Goal: Task Accomplishment & Management: Manage account settings

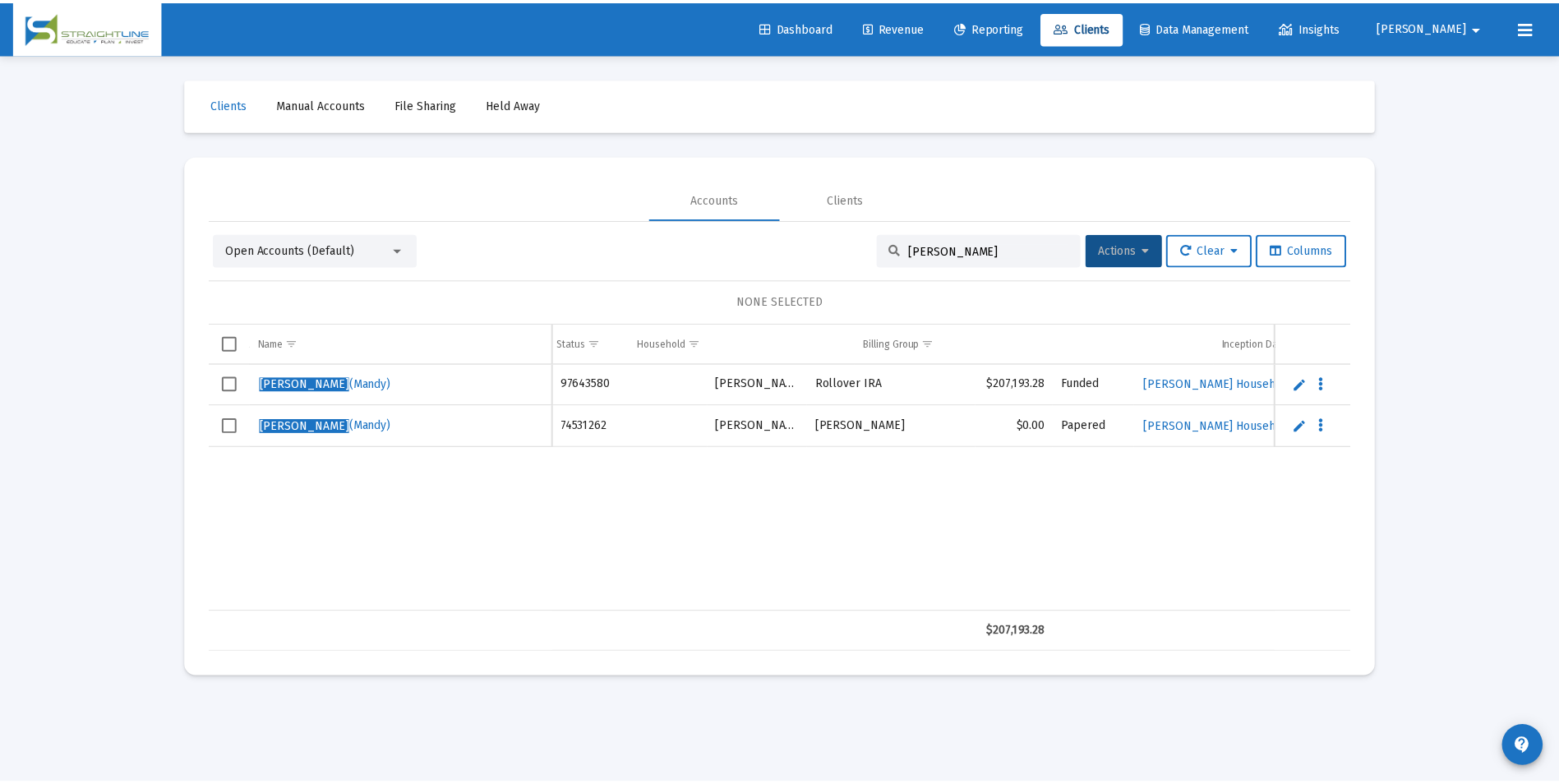
scroll to position [0, 508]
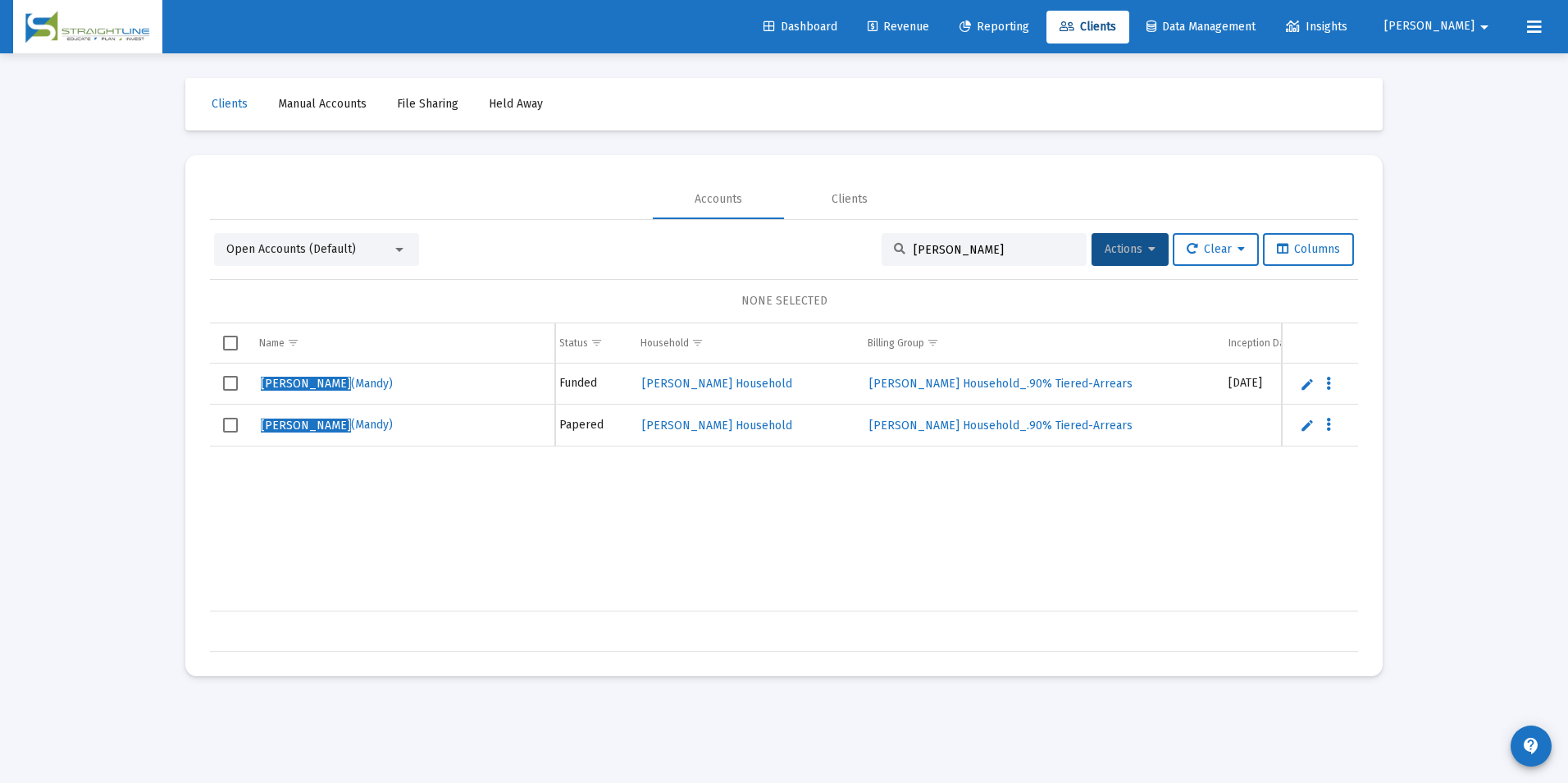
click at [929, 33] on span "Revenue" at bounding box center [899, 26] width 62 height 14
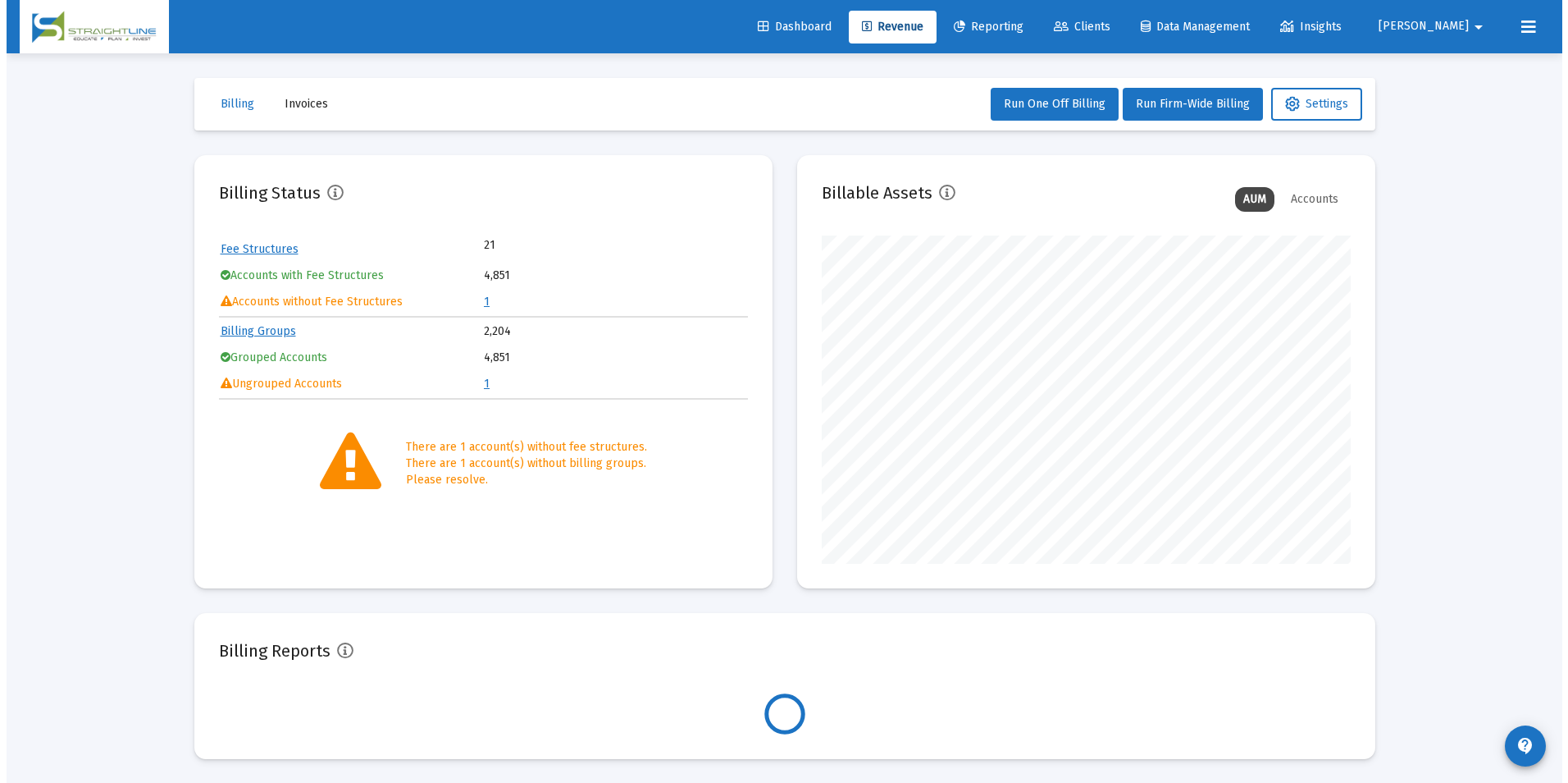
scroll to position [328, 529]
click at [478, 304] on link "1" at bounding box center [480, 302] width 6 height 14
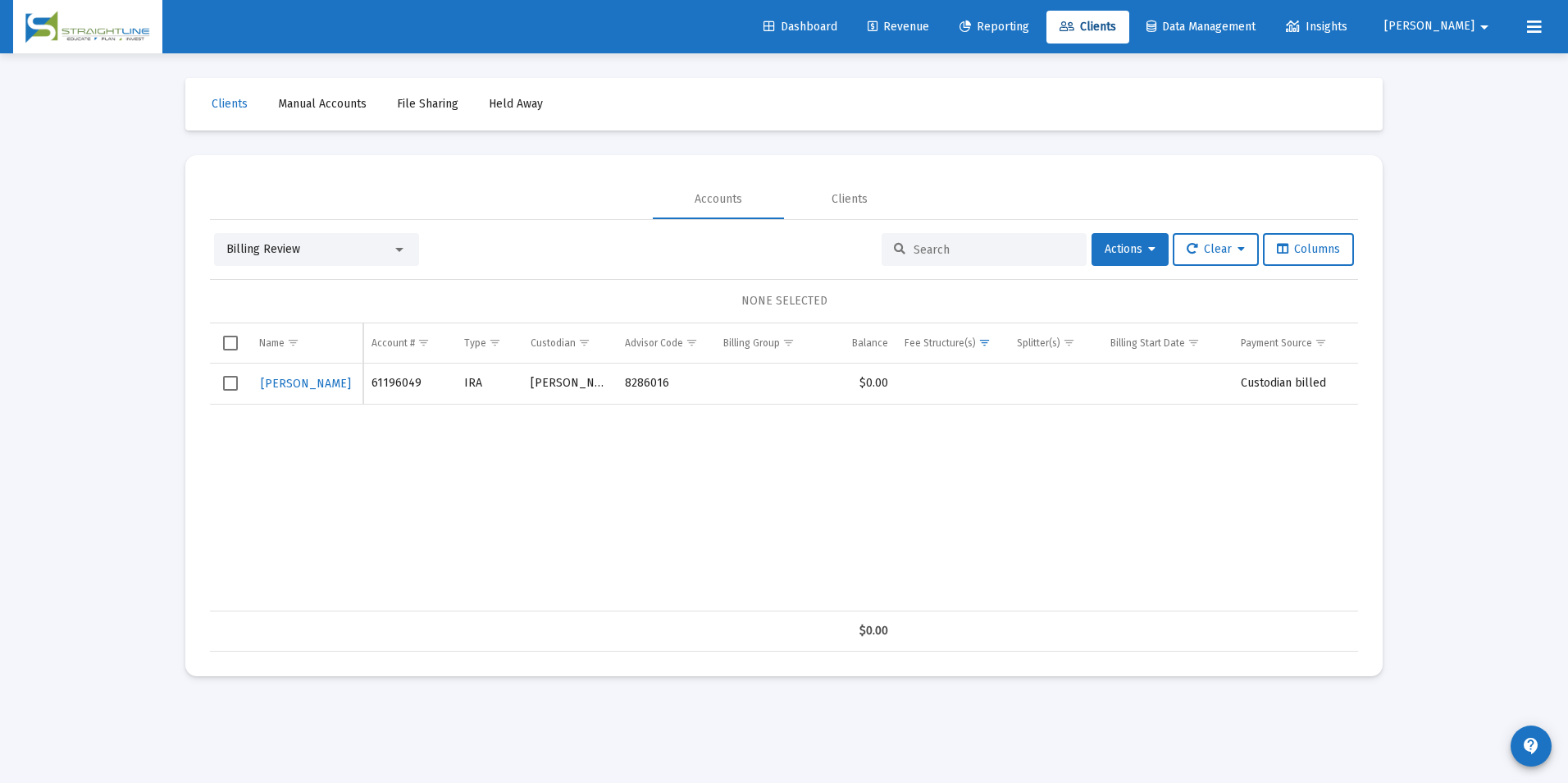
click at [252, 236] on div "Billing Review" at bounding box center [316, 249] width 205 height 33
click at [251, 247] on span "Billing Review" at bounding box center [263, 248] width 73 height 14
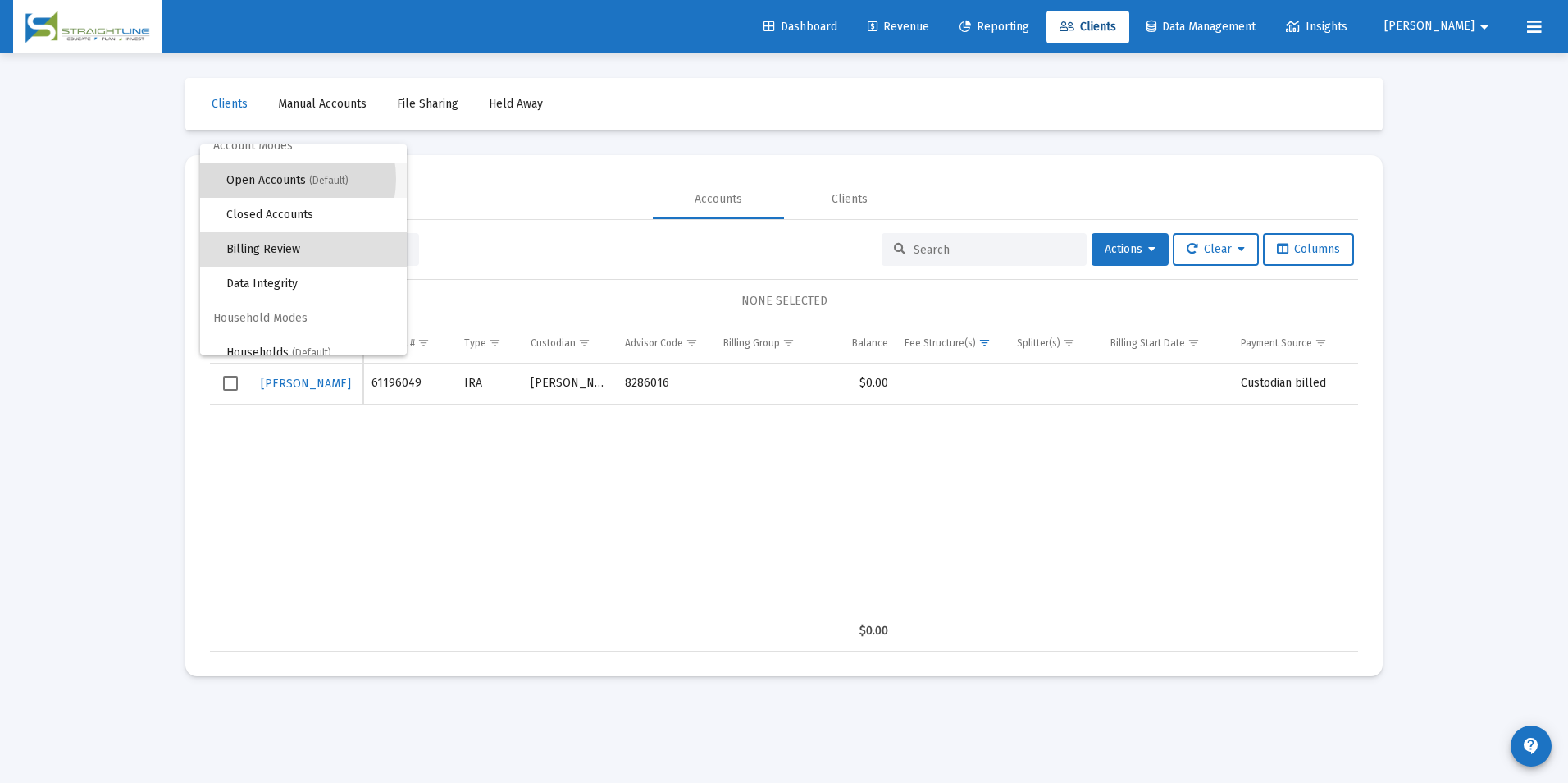
click at [286, 179] on span "Open Accounts (Default)" at bounding box center [309, 181] width 167 height 35
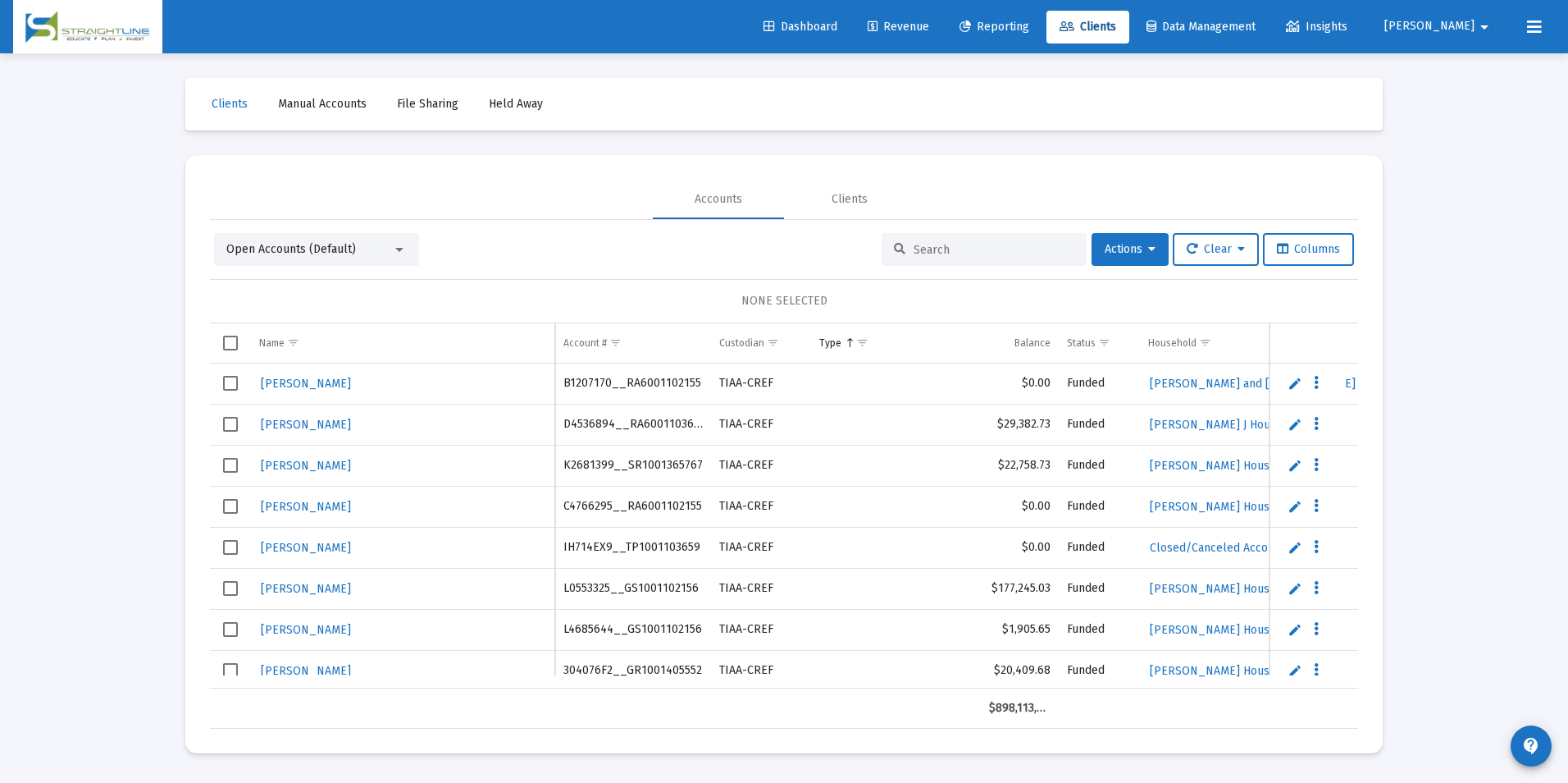
click at [956, 243] on input at bounding box center [994, 249] width 160 height 14
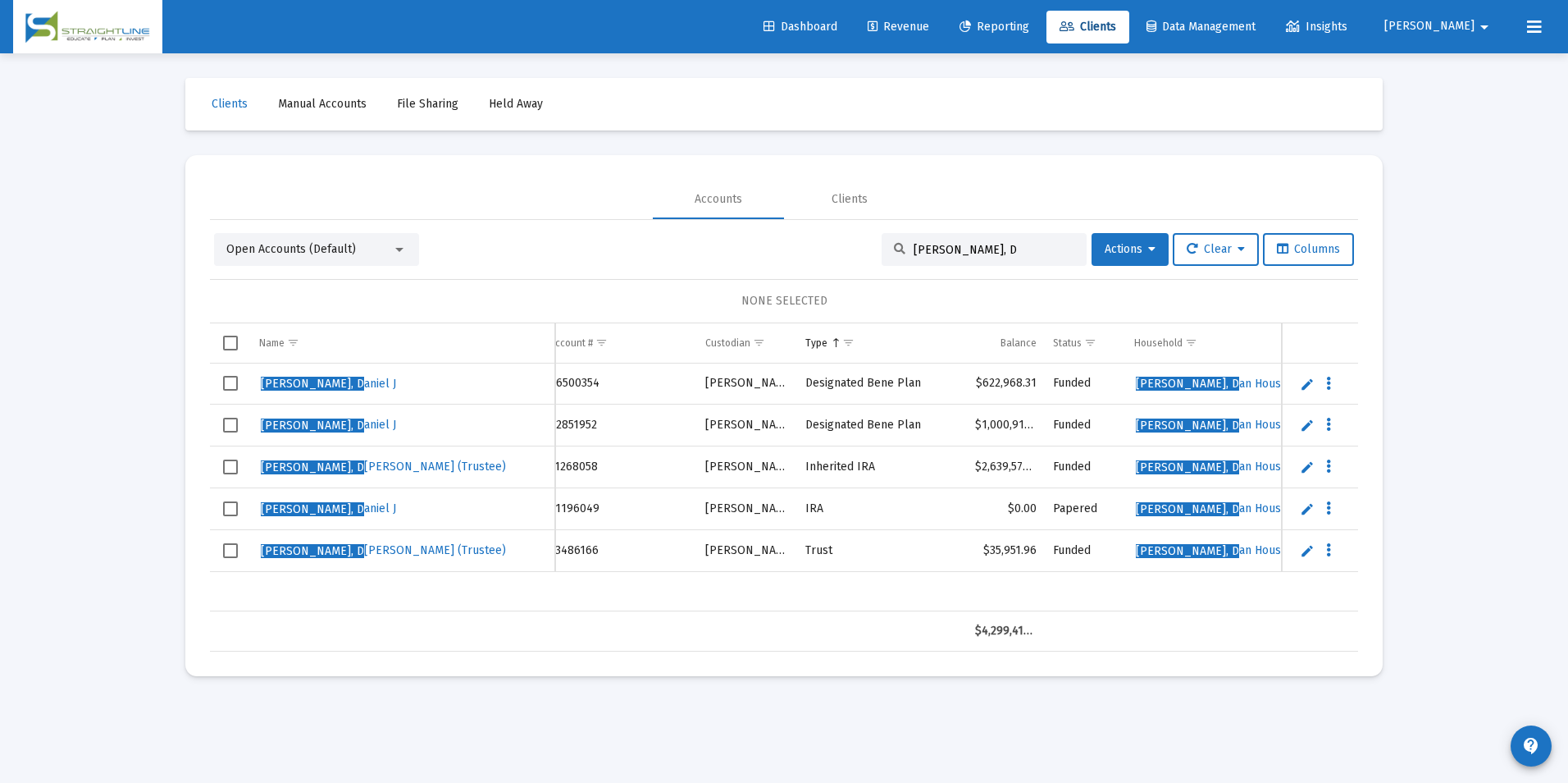
scroll to position [0, 30]
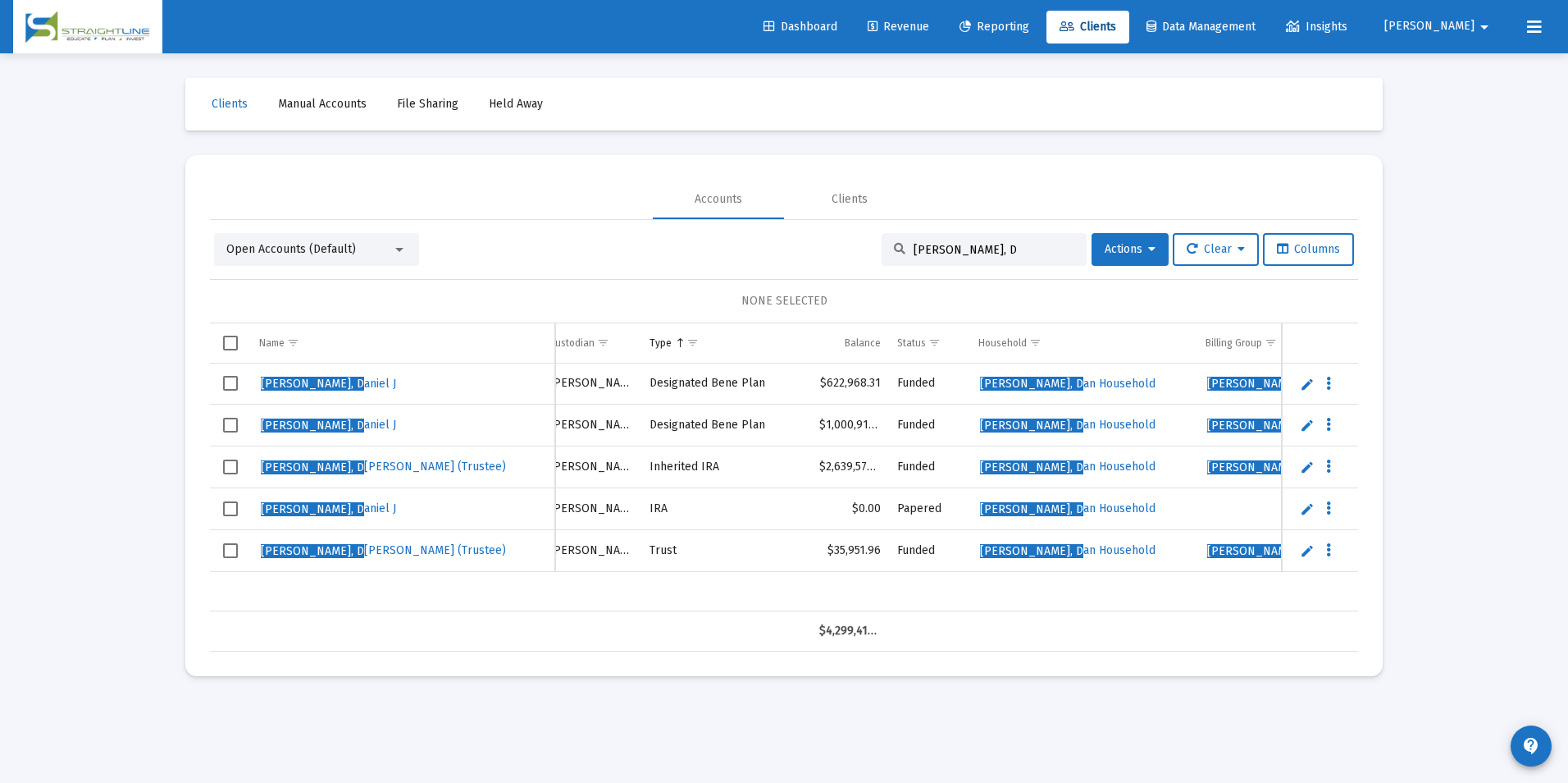
click at [1051, 259] on div "Derksen, D" at bounding box center [984, 249] width 205 height 33
drag, startPoint x: 1051, startPoint y: 252, endPoint x: 878, endPoint y: 241, distance: 173.3
click at [882, 241] on div "Derksen, D" at bounding box center [984, 249] width 205 height 33
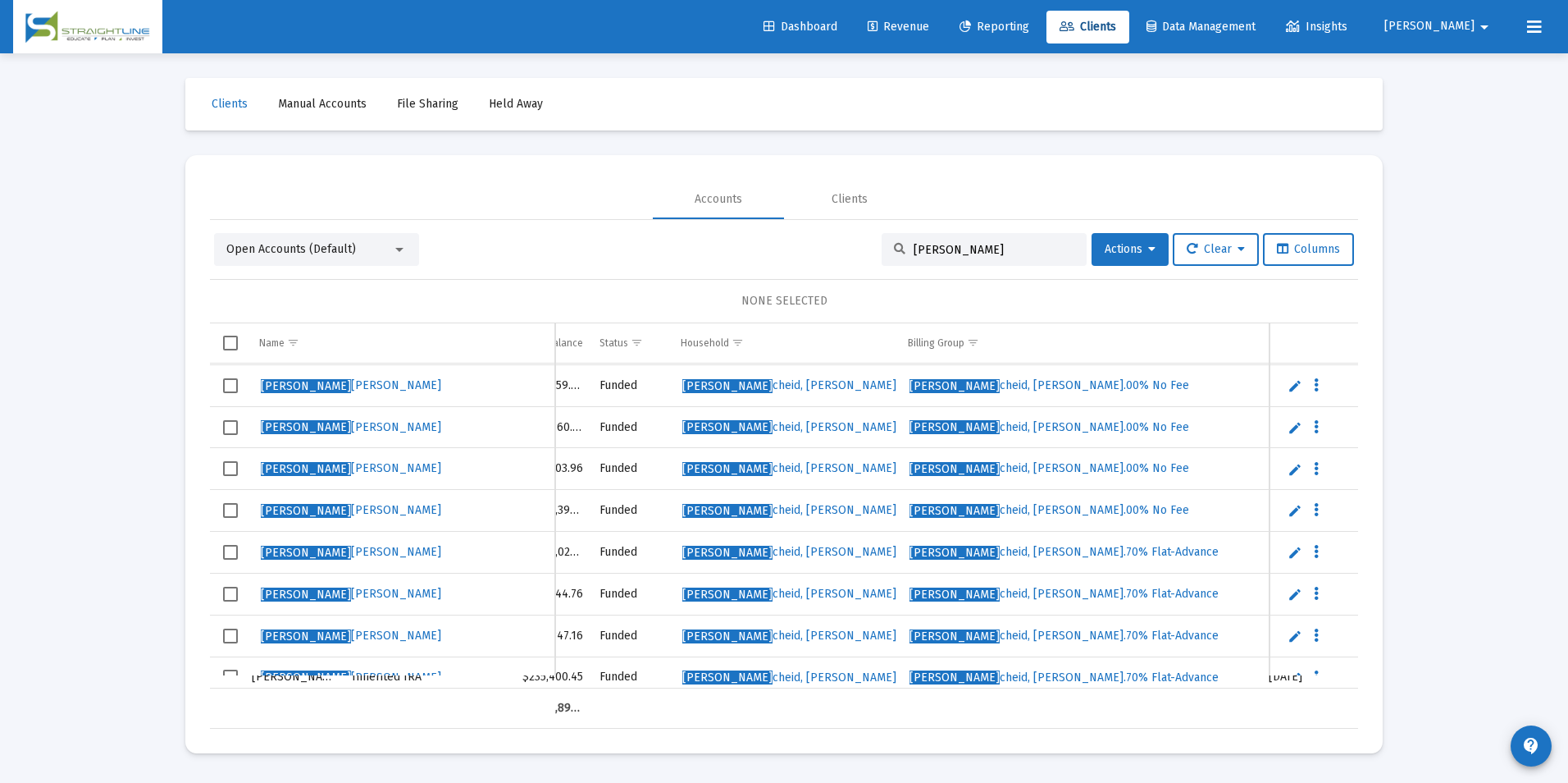
click at [979, 253] on input "Manders" at bounding box center [994, 249] width 160 height 14
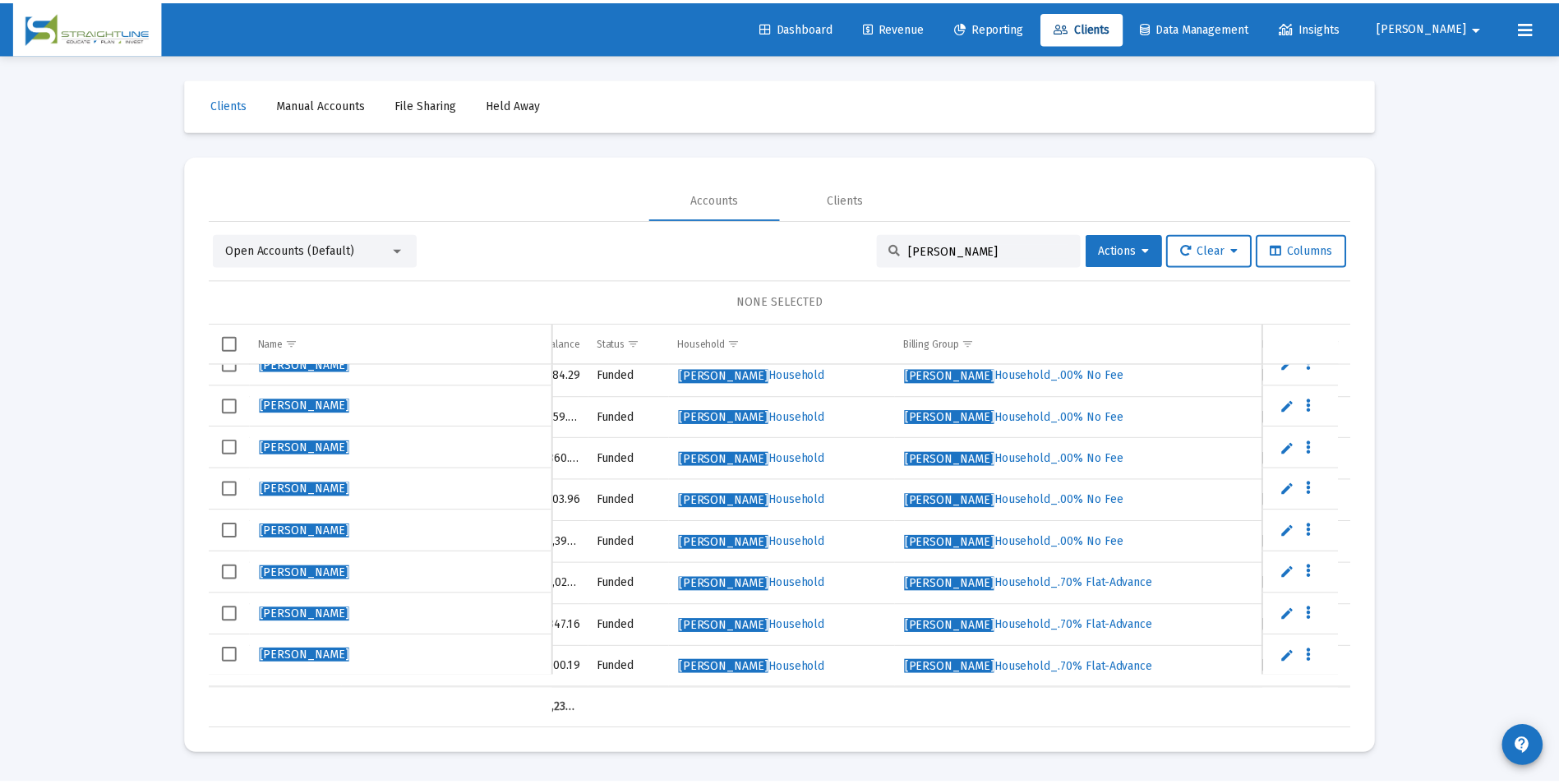
scroll to position [0, 0]
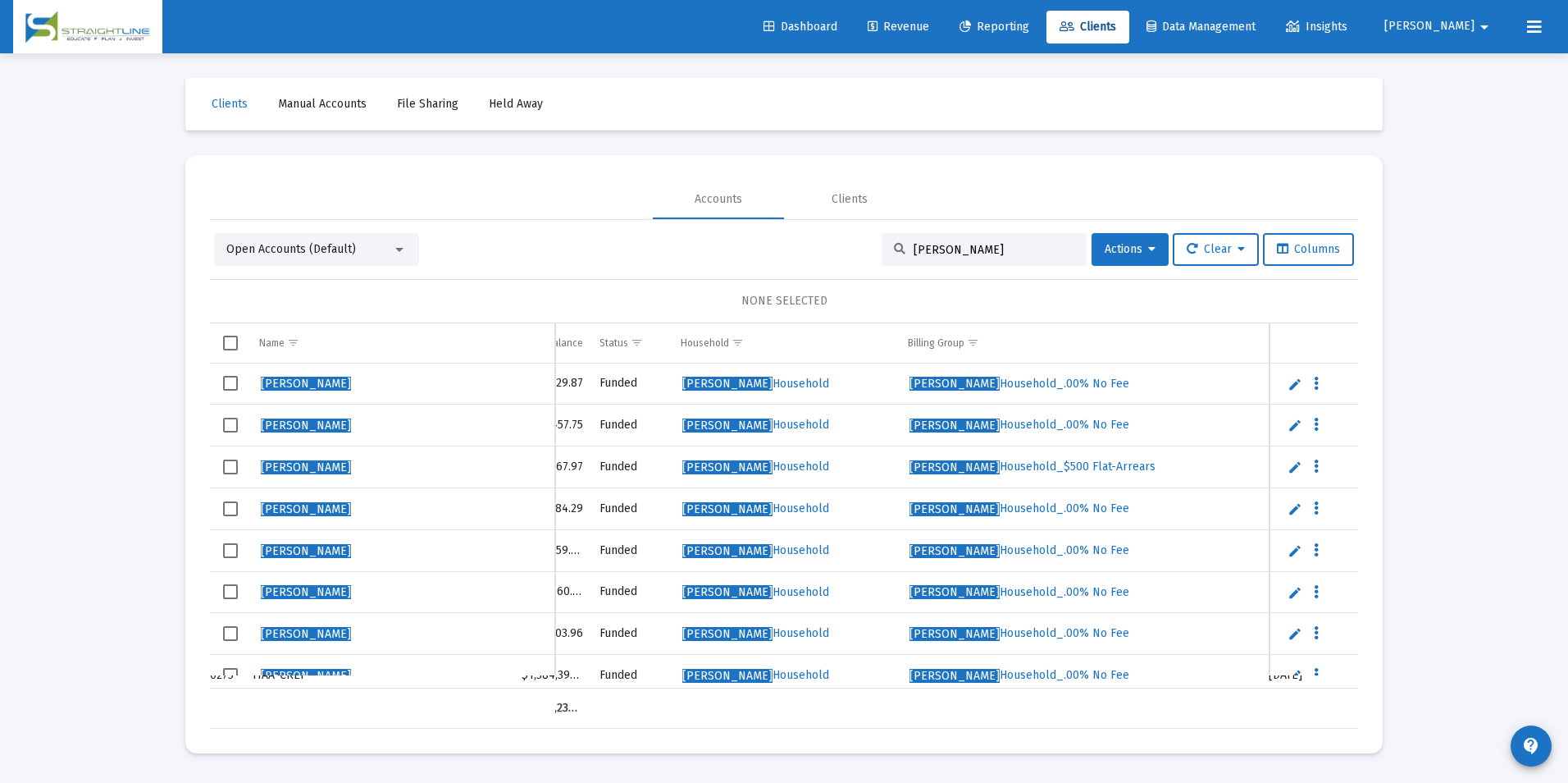
type input "Manderscheid, David"
click at [820, 381] on span "Manderscheid, David Household" at bounding box center [756, 384] width 147 height 14
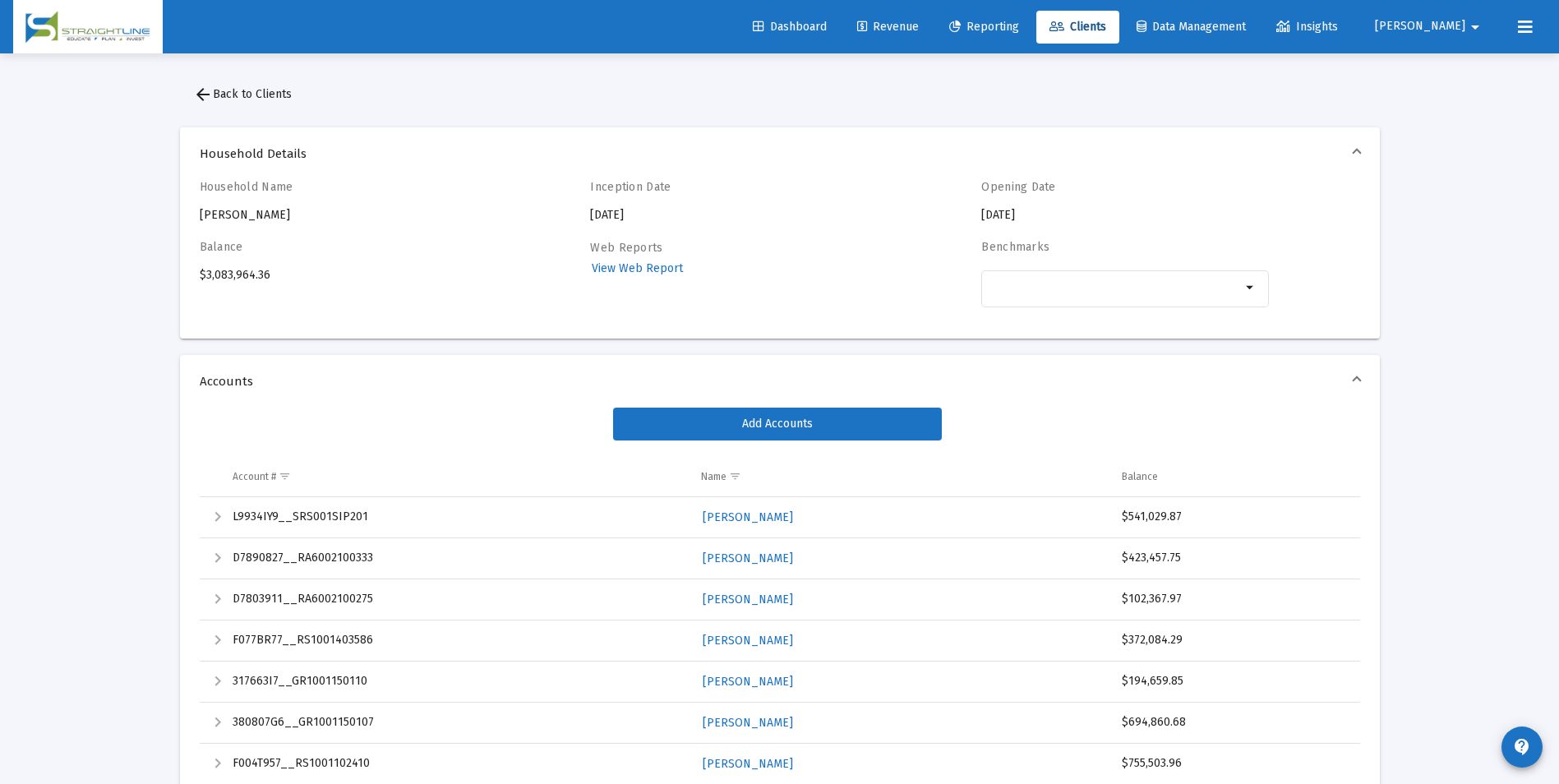
click at [919, 27] on span "Revenue" at bounding box center [888, 26] width 62 height 14
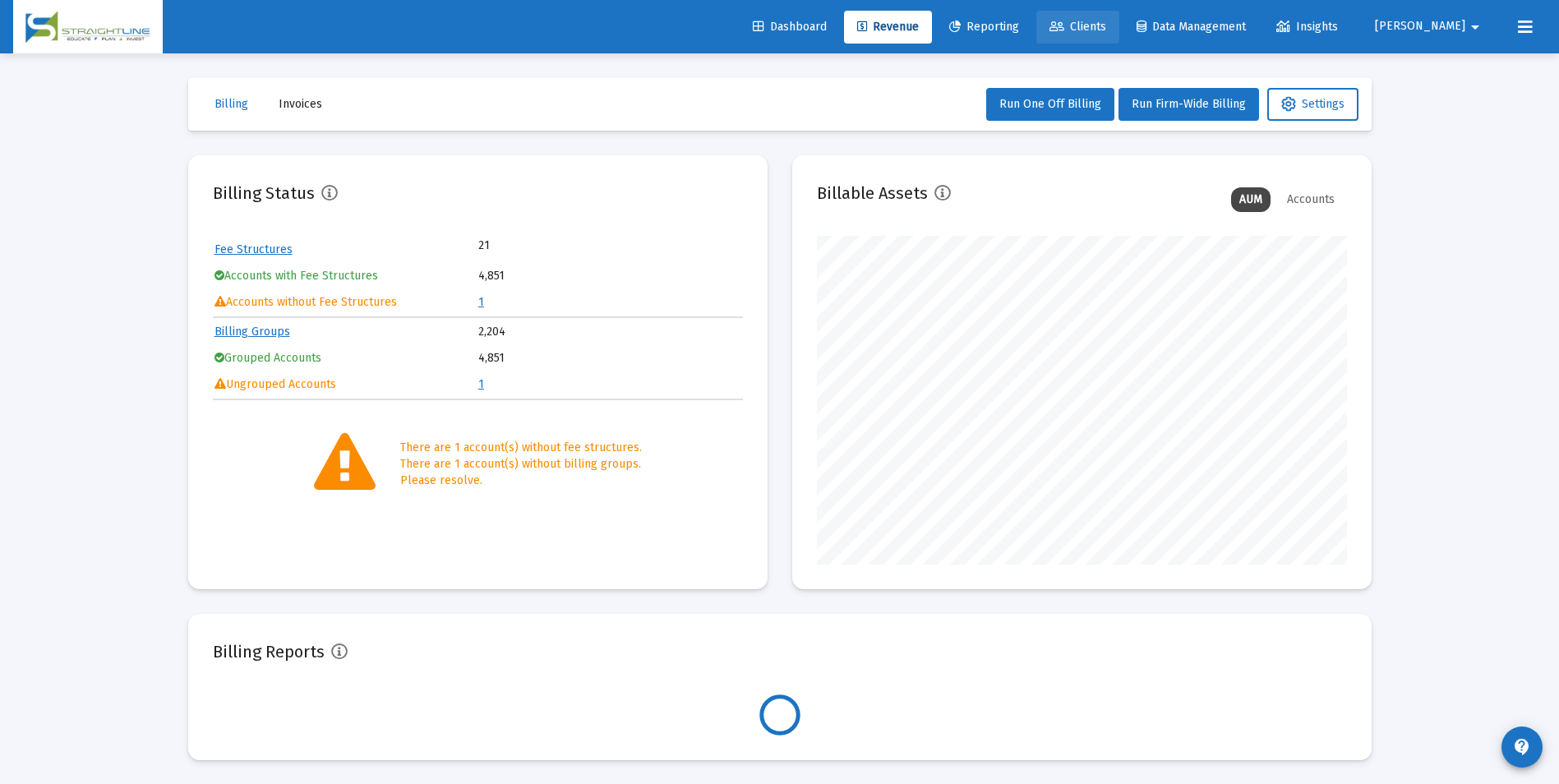
click at [1106, 25] on span "Clients" at bounding box center [1078, 26] width 57 height 14
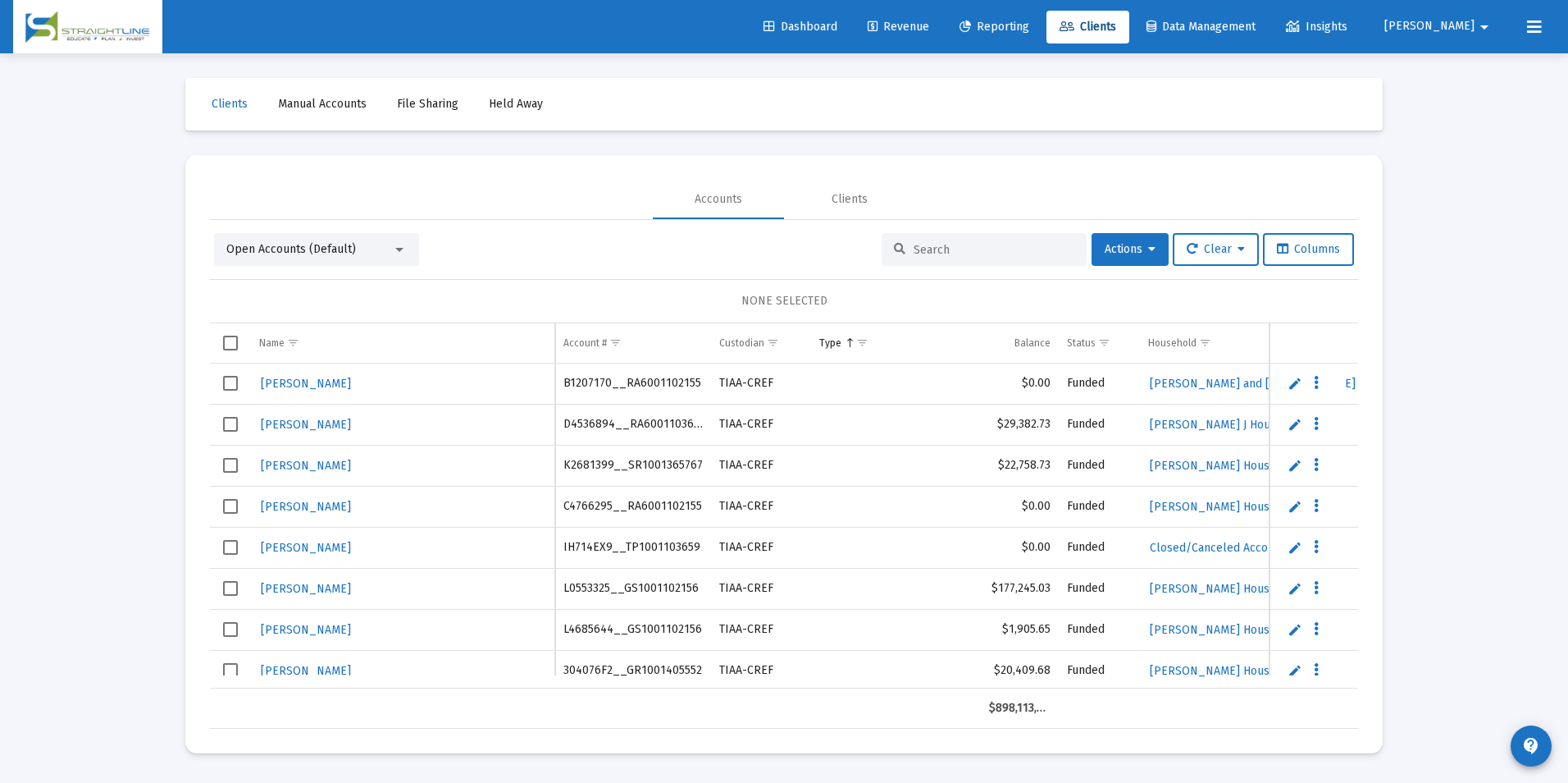
click at [958, 247] on input at bounding box center [994, 249] width 160 height 14
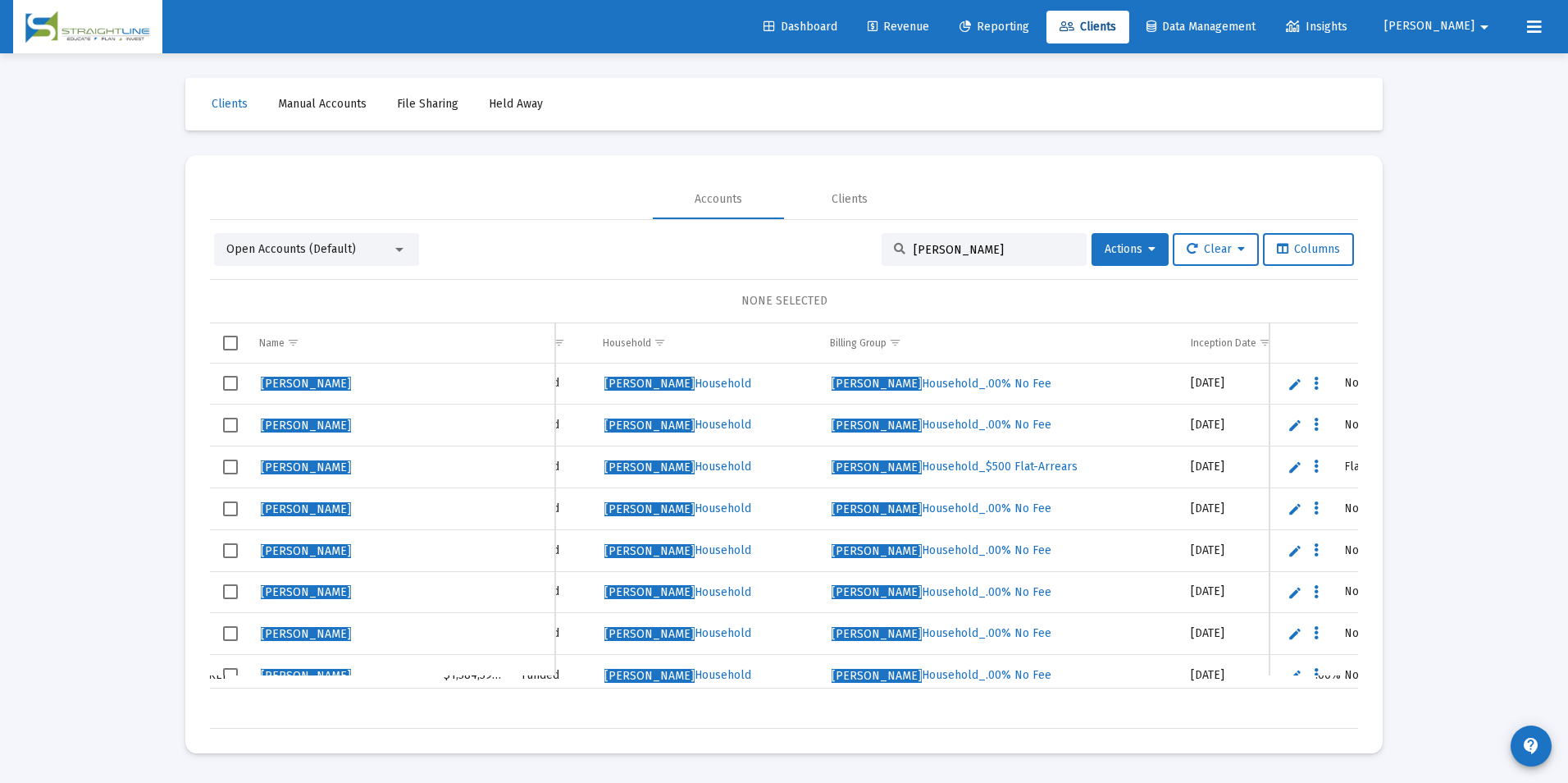
type input "Manderscheid, David"
click at [955, 377] on span "Manderscheid, David Household_.00% No Fee" at bounding box center [941, 384] width 219 height 14
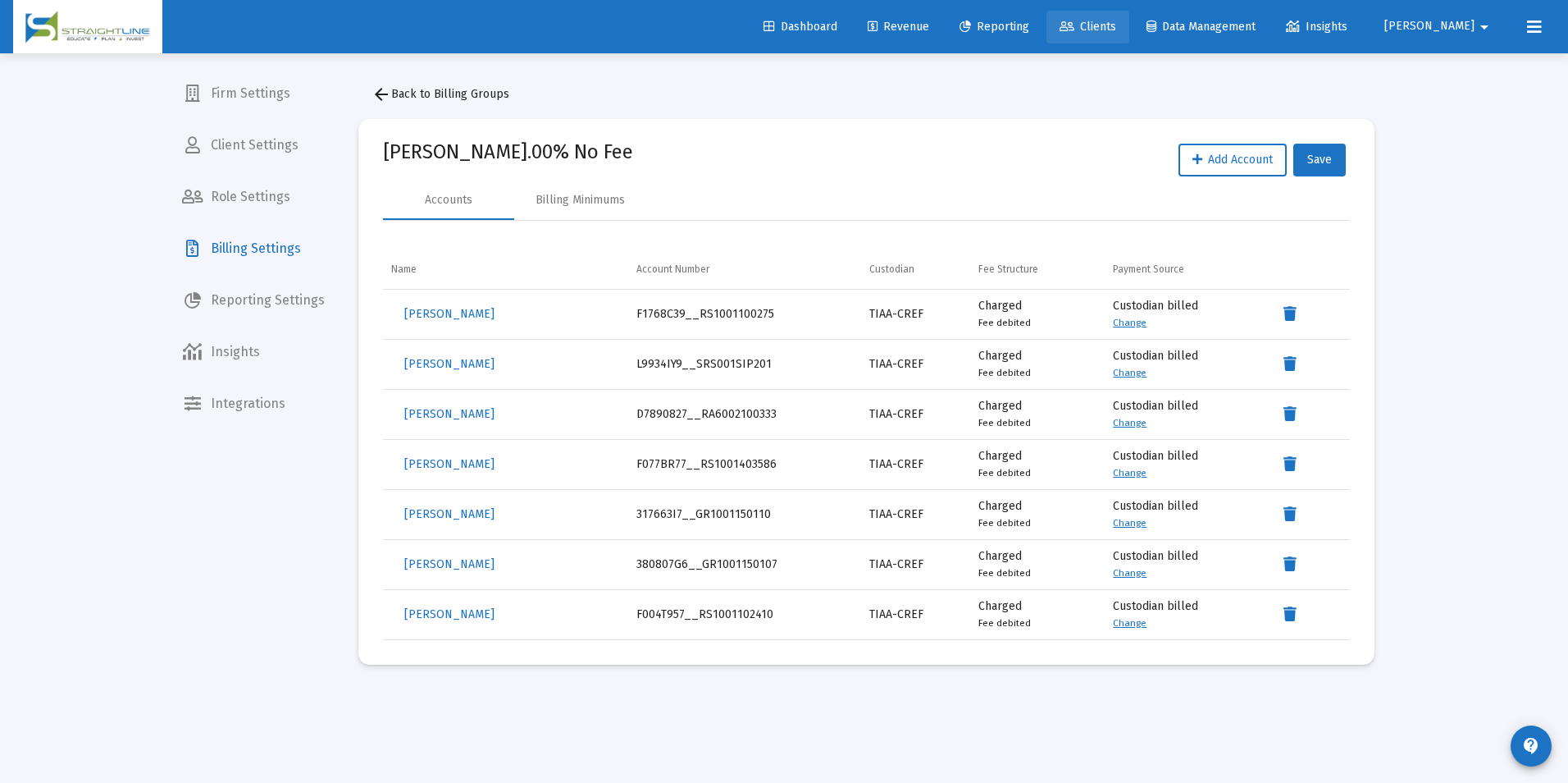
click at [1130, 16] on link "Clients" at bounding box center [1089, 27] width 83 height 33
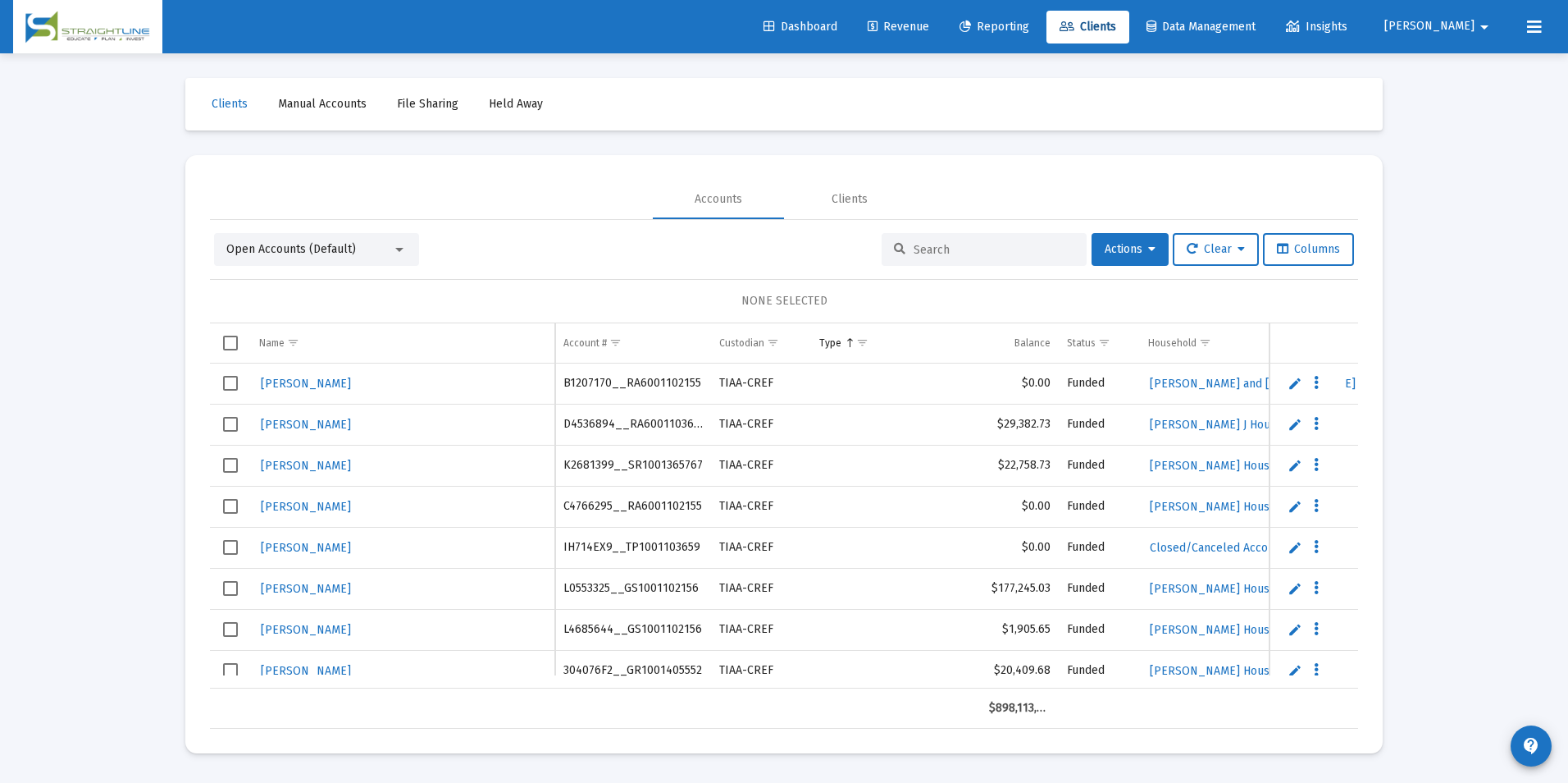
click at [1010, 246] on input at bounding box center [994, 249] width 160 height 14
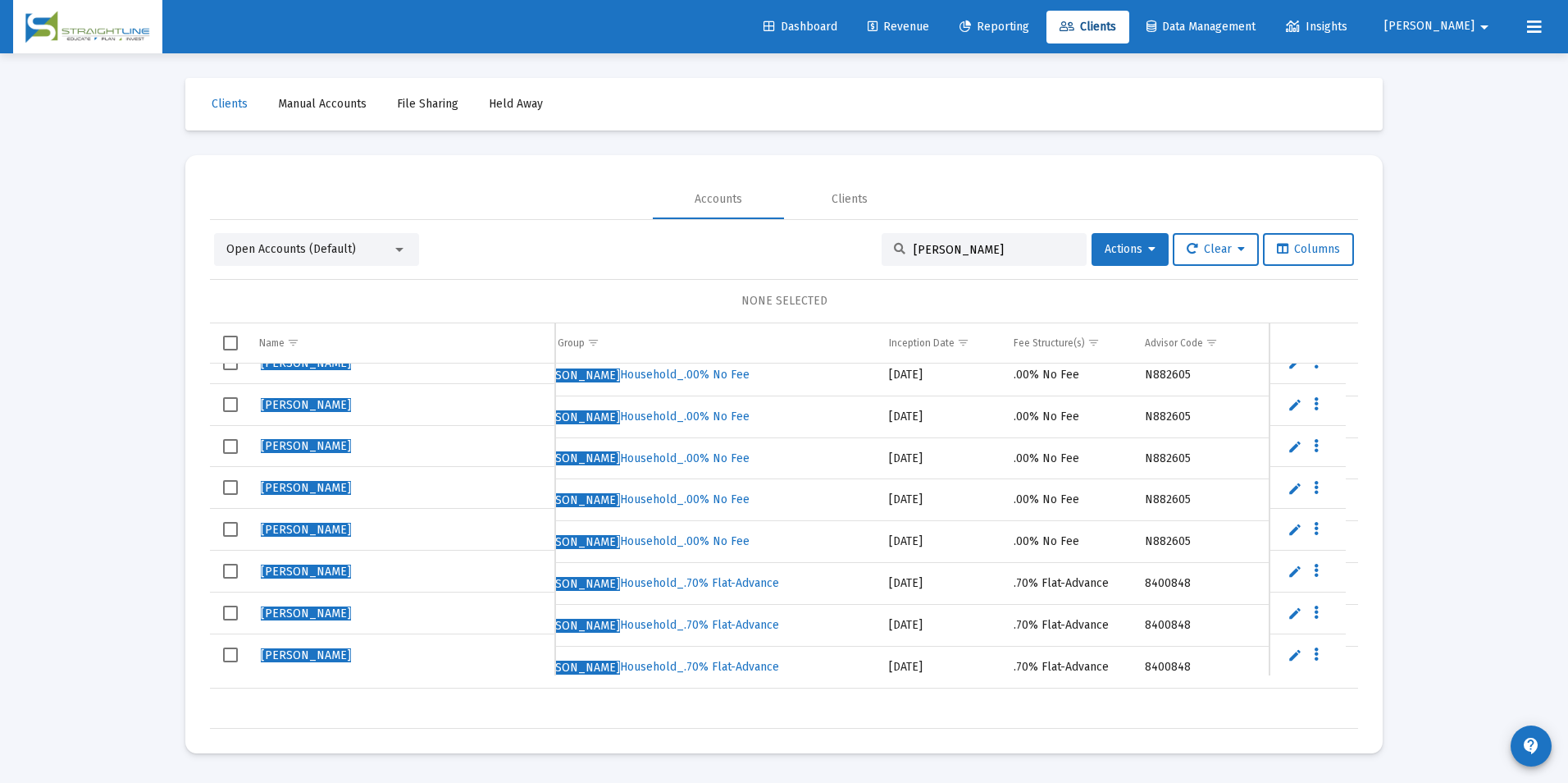
type input "Manderscheid, David"
click at [759, 576] on span "Manderscheid, David Household_.70% Flat-Advance" at bounding box center [654, 583] width 249 height 14
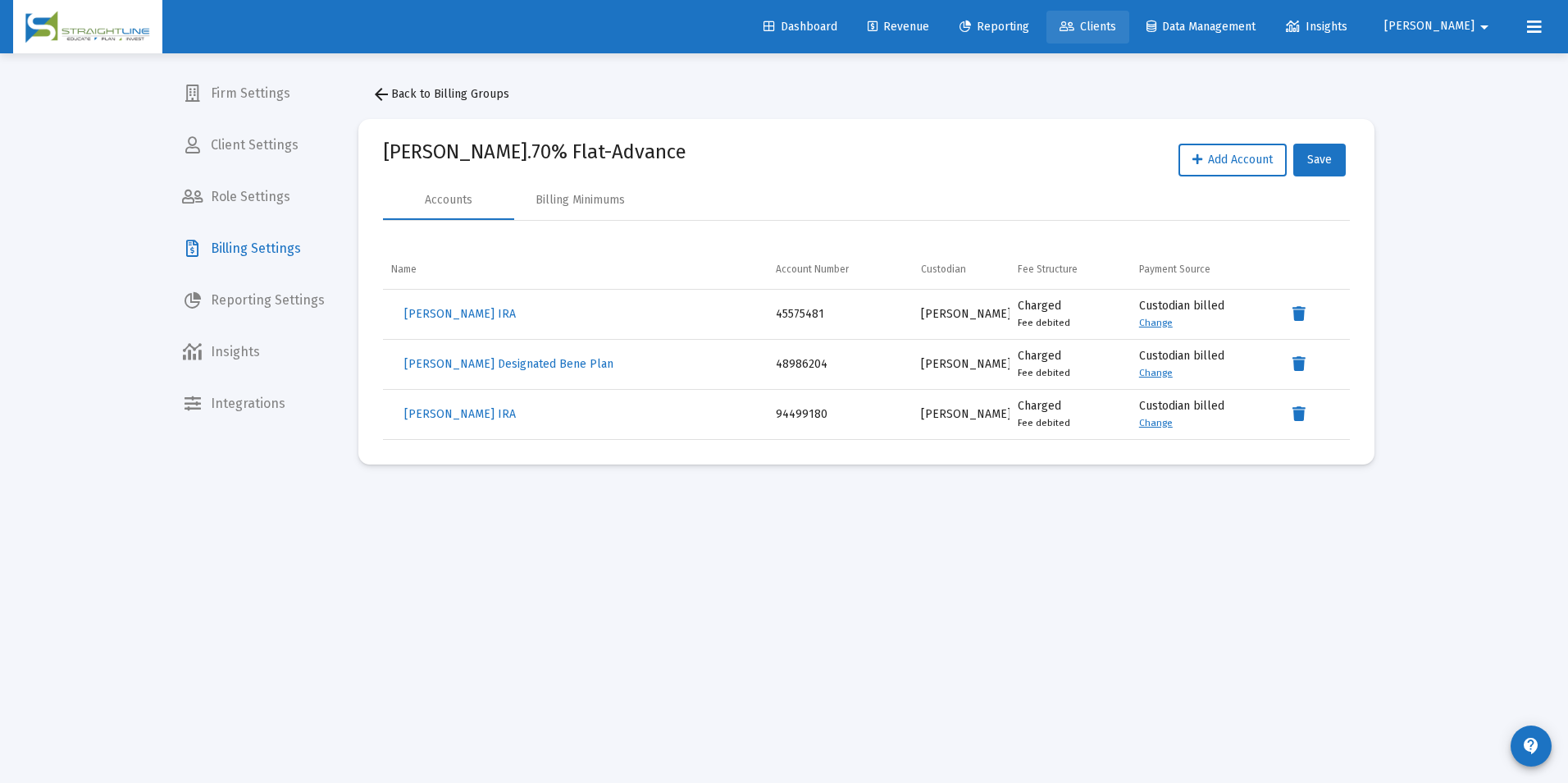
click at [1117, 28] on span "Clients" at bounding box center [1088, 26] width 57 height 14
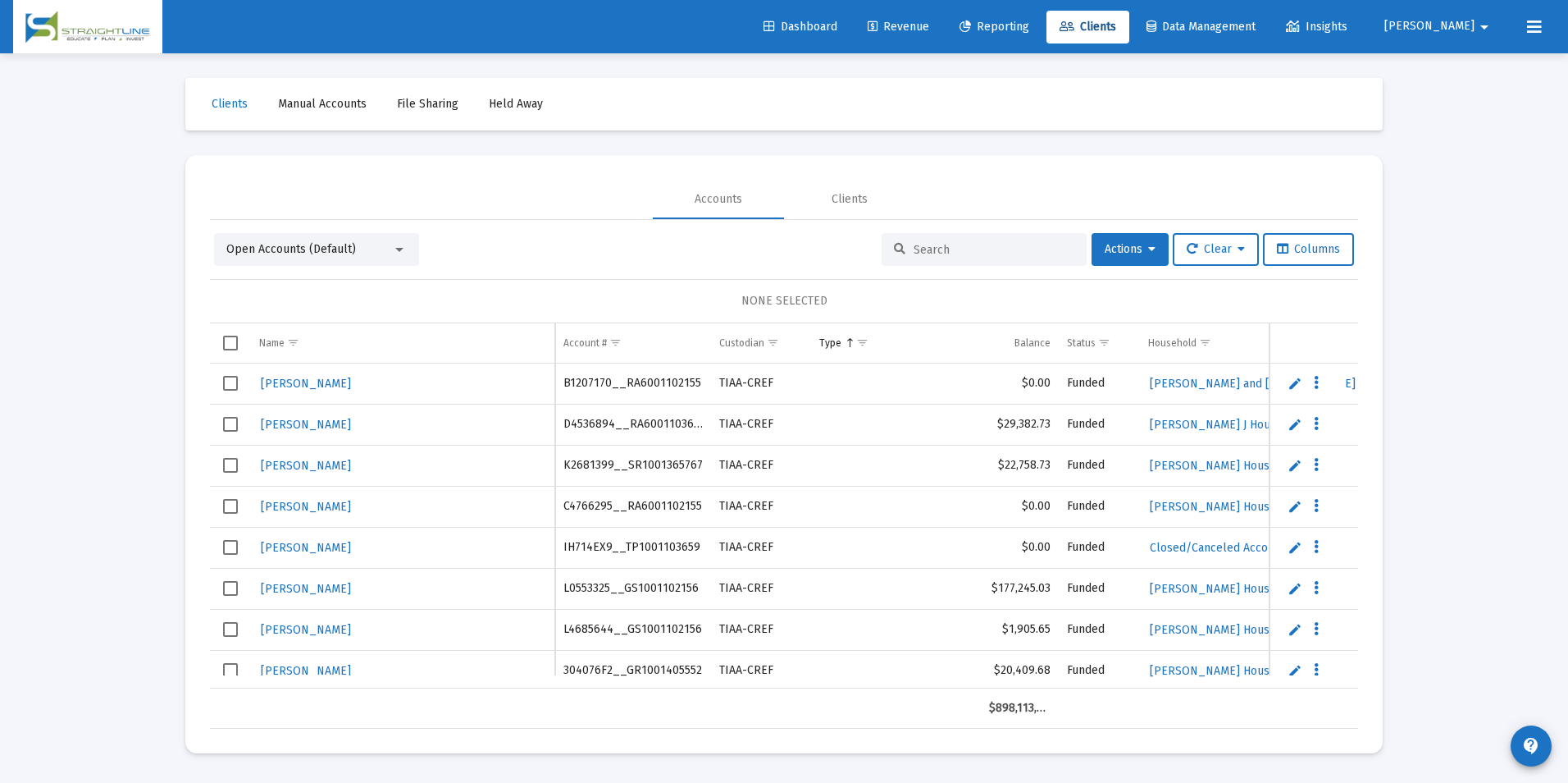
click at [988, 256] on input at bounding box center [994, 249] width 160 height 14
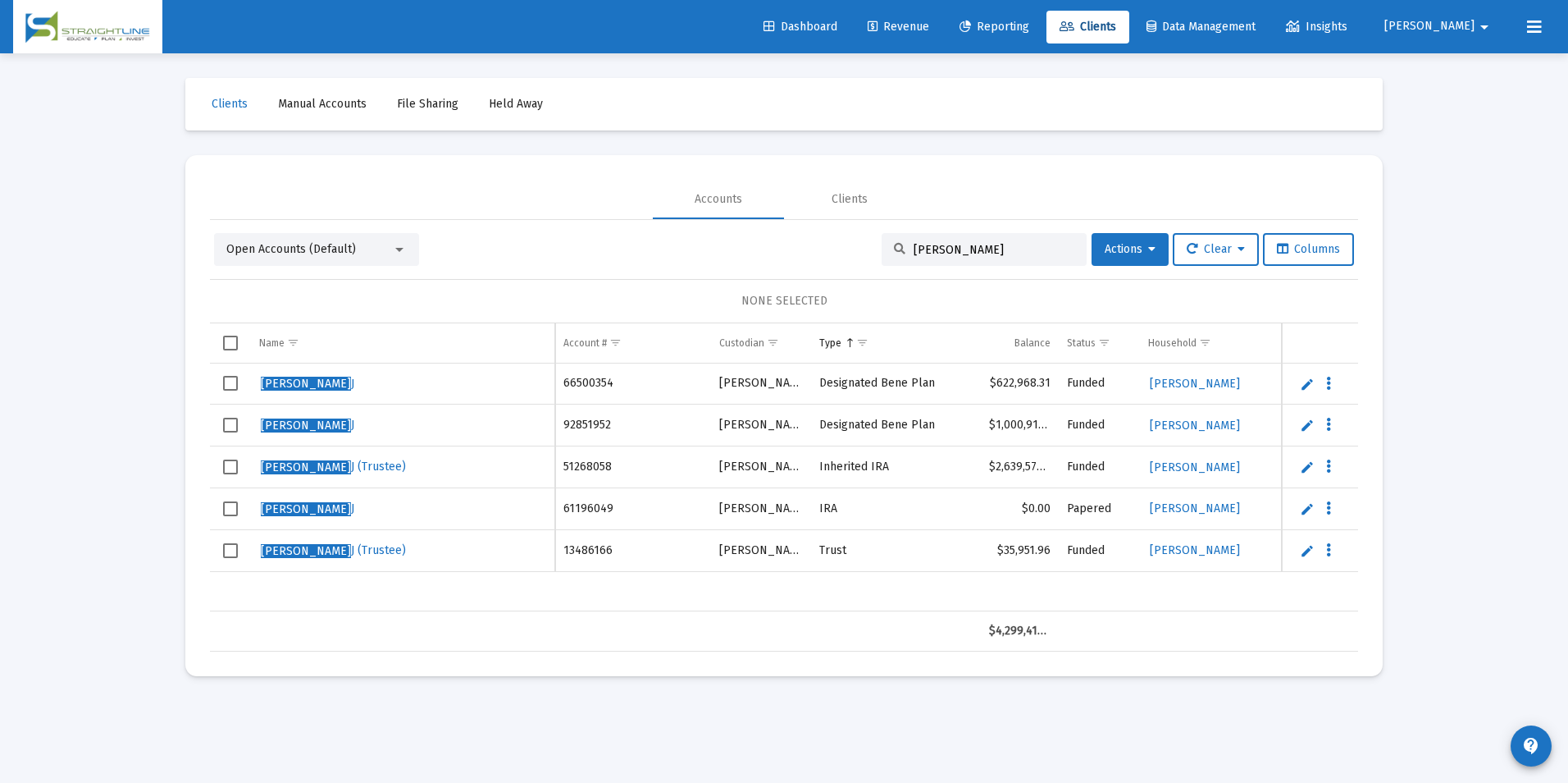
drag, startPoint x: 672, startPoint y: 592, endPoint x: 806, endPoint y: 594, distance: 134.0
click at [806, 594] on div "Derksen, Daniel J 66500354 Schwab Designated Bene Plan $622,968.31 Funded Derks…" at bounding box center [1395, 487] width 2371 height 247
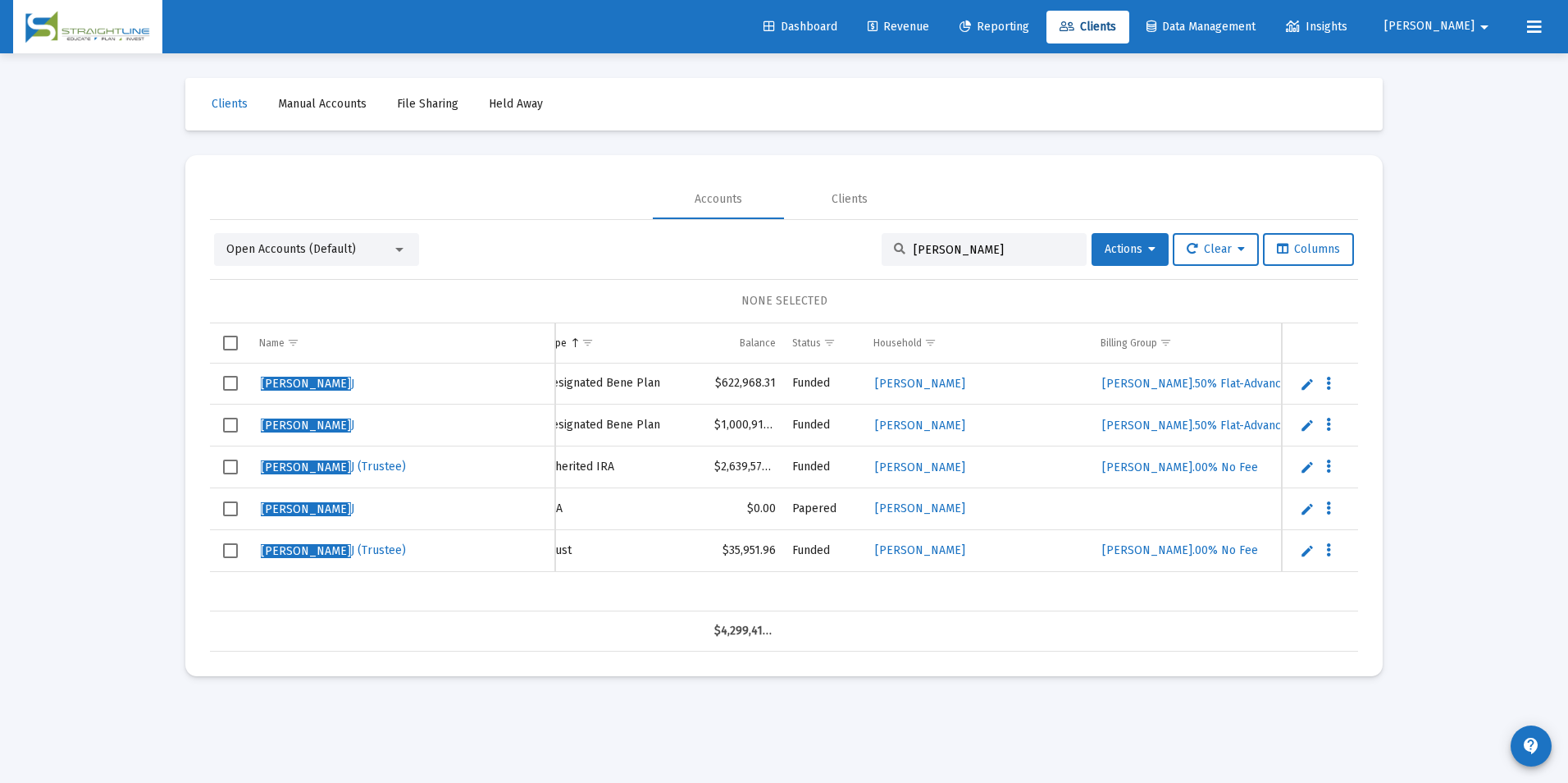
scroll to position [0, 301]
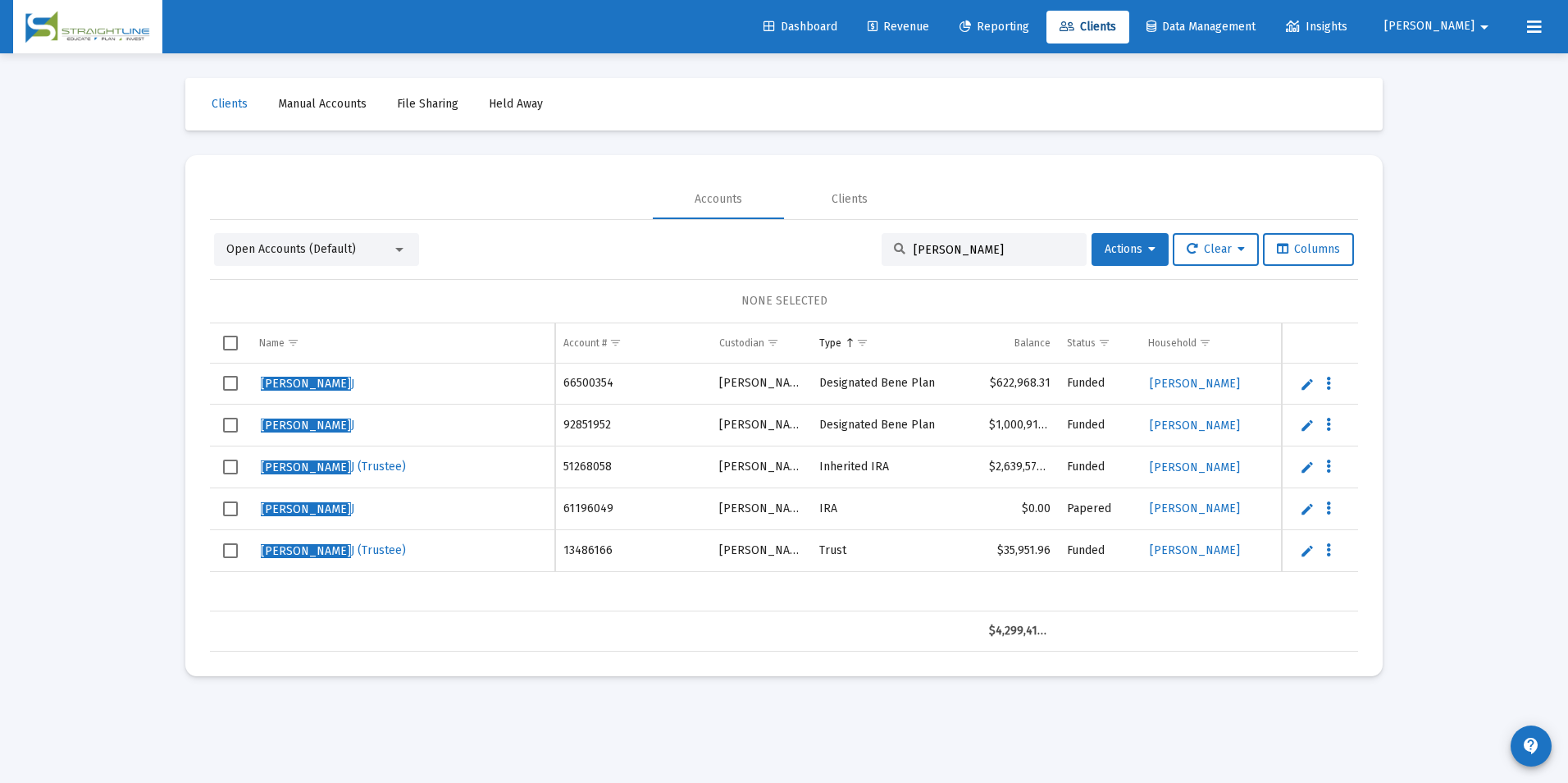
click at [1455, 381] on div "Loading... Clients Manual Accounts File Sharing Held Away Accounts Clients Open…" at bounding box center [784, 392] width 1568 height 783
drag, startPoint x: 994, startPoint y: 250, endPoint x: 873, endPoint y: 228, distance: 123.0
click at [873, 228] on div "Open Accounts (Default) Derksen, Daniel Actions Clear Columns NONE SELECTED Nam…" at bounding box center [784, 435] width 1148 height 431
click at [1008, 250] on input "Derksen, Daniel" at bounding box center [994, 249] width 160 height 14
drag, startPoint x: 1008, startPoint y: 250, endPoint x: 869, endPoint y: 241, distance: 139.3
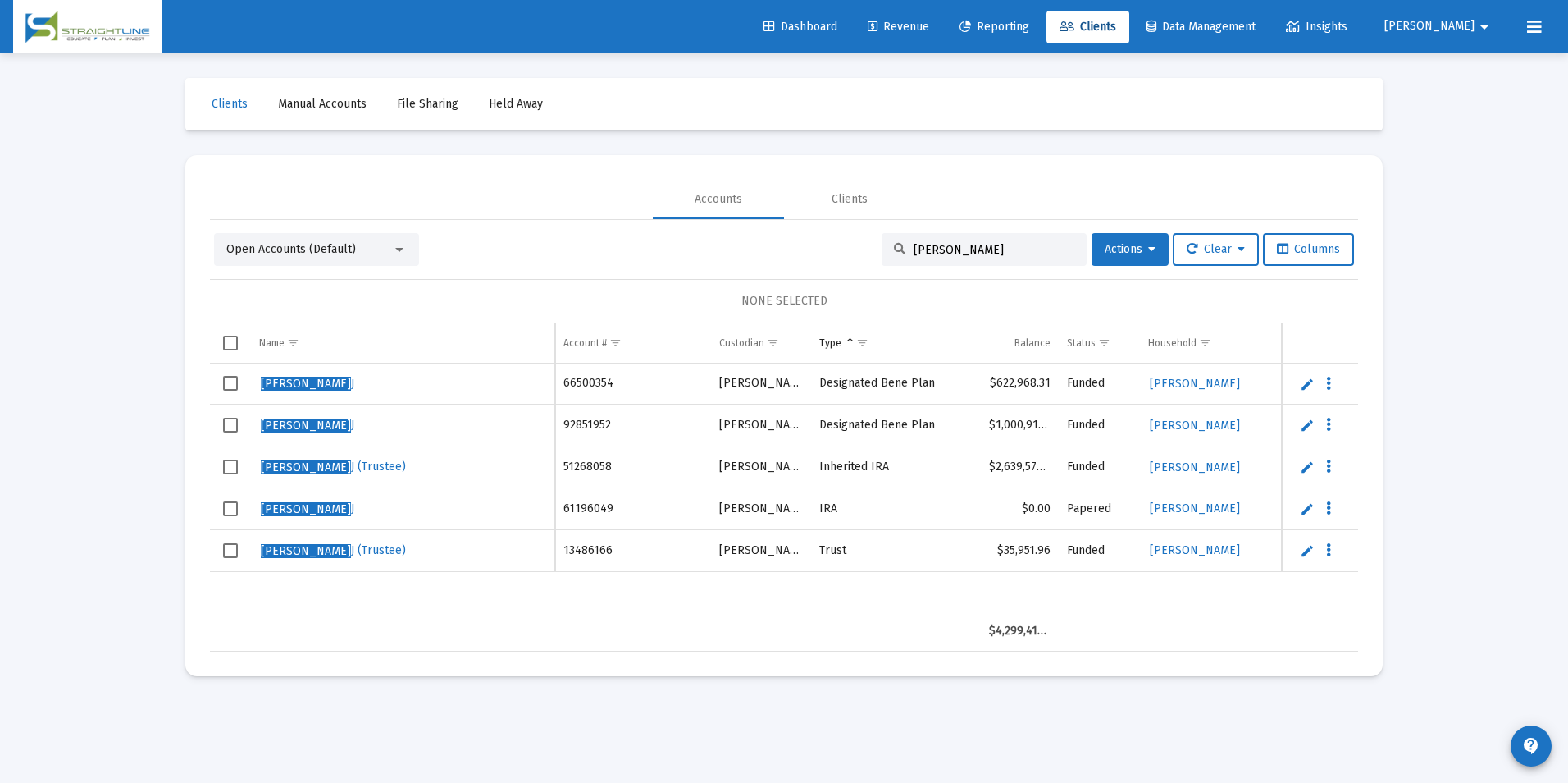
click at [869, 241] on div "Open Accounts (Default) Derksen, Daniel Actions Clear Columns" at bounding box center [784, 249] width 1141 height 33
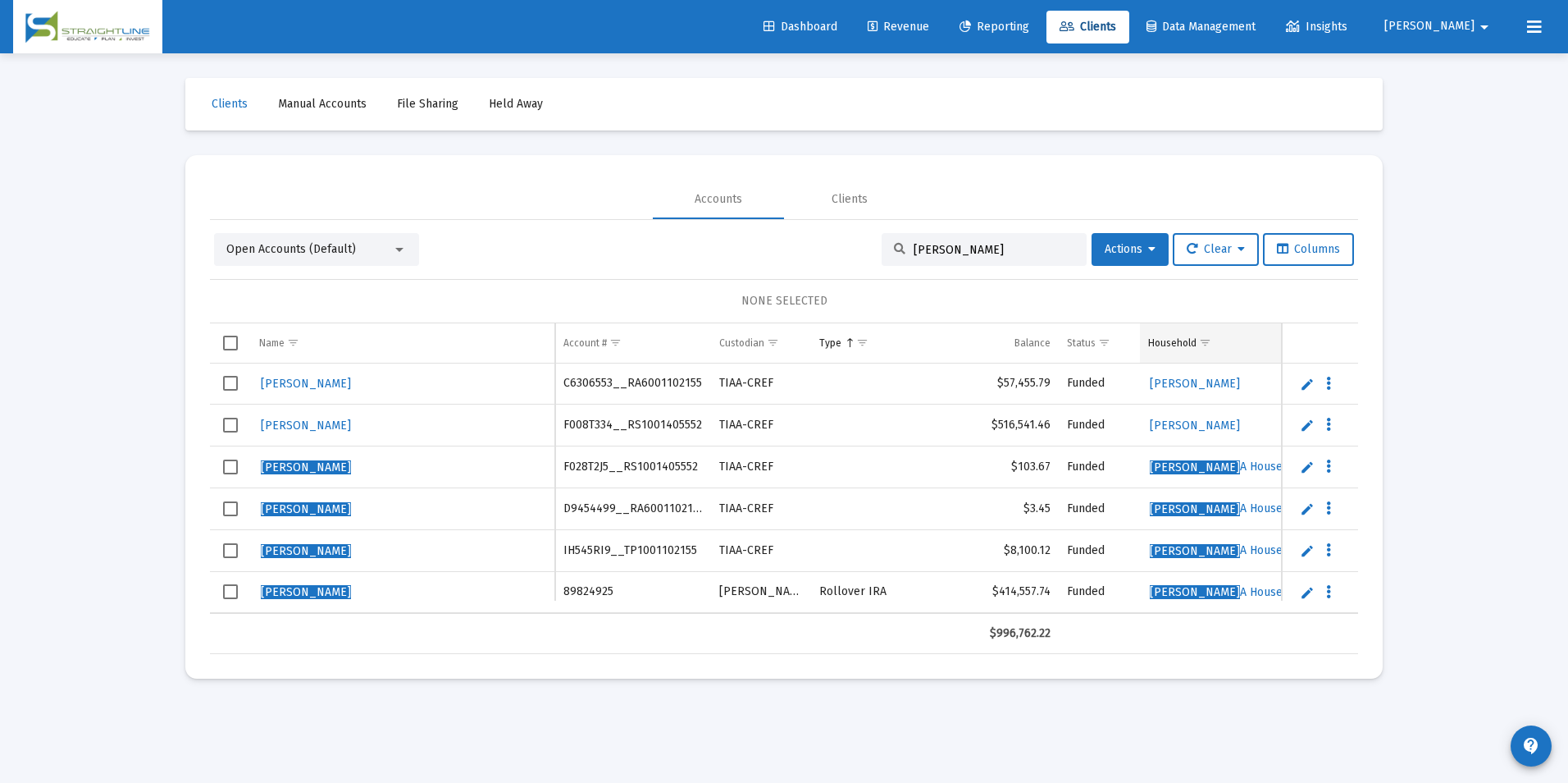
type input "[PERSON_NAME]"
click at [1207, 338] on span "Show filter options for column 'Household'" at bounding box center [1205, 342] width 13 height 13
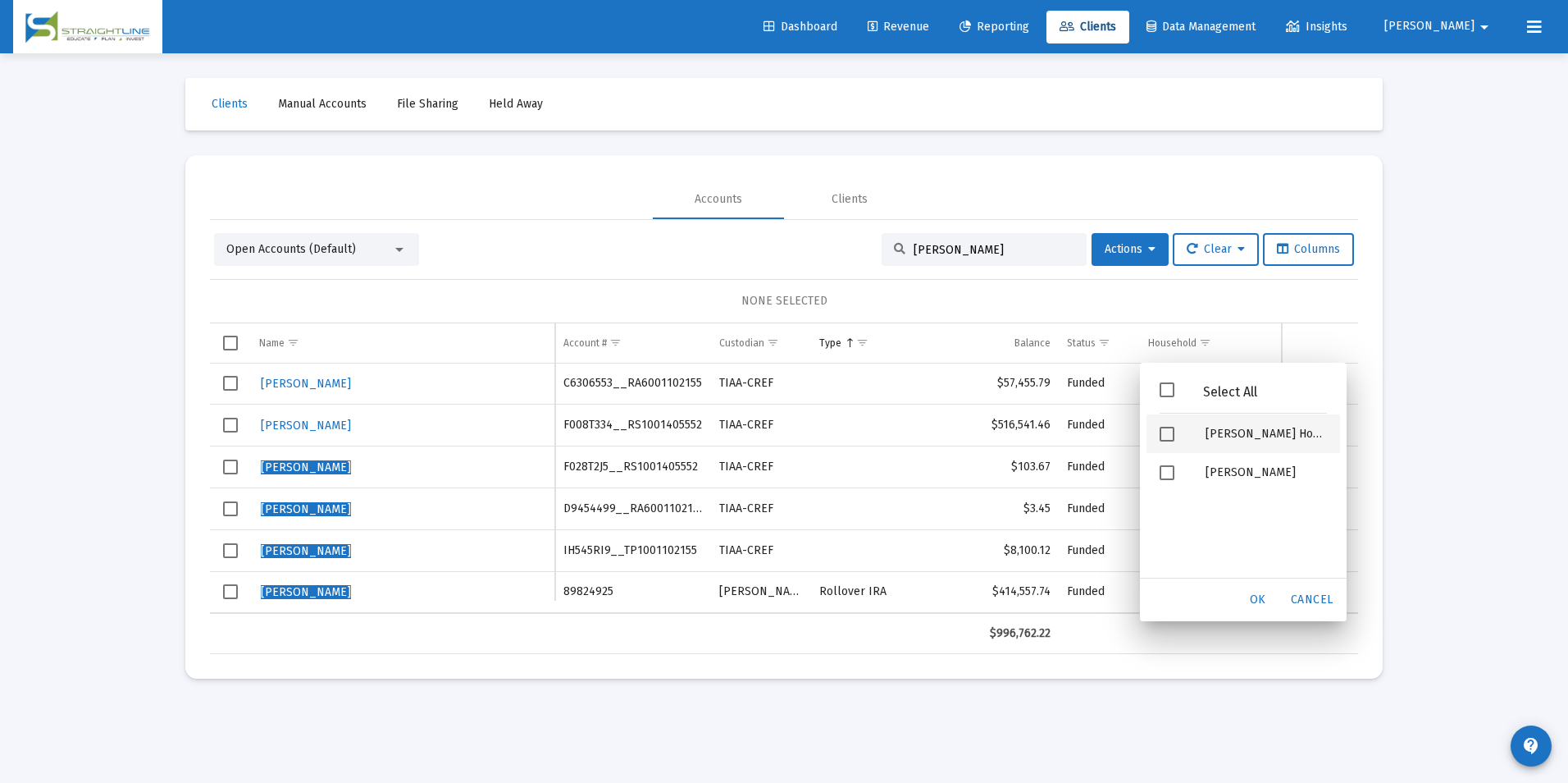
click at [1172, 440] on span "Filter options" at bounding box center [1167, 433] width 15 height 14
click at [1254, 605] on span "OK" at bounding box center [1258, 599] width 16 height 14
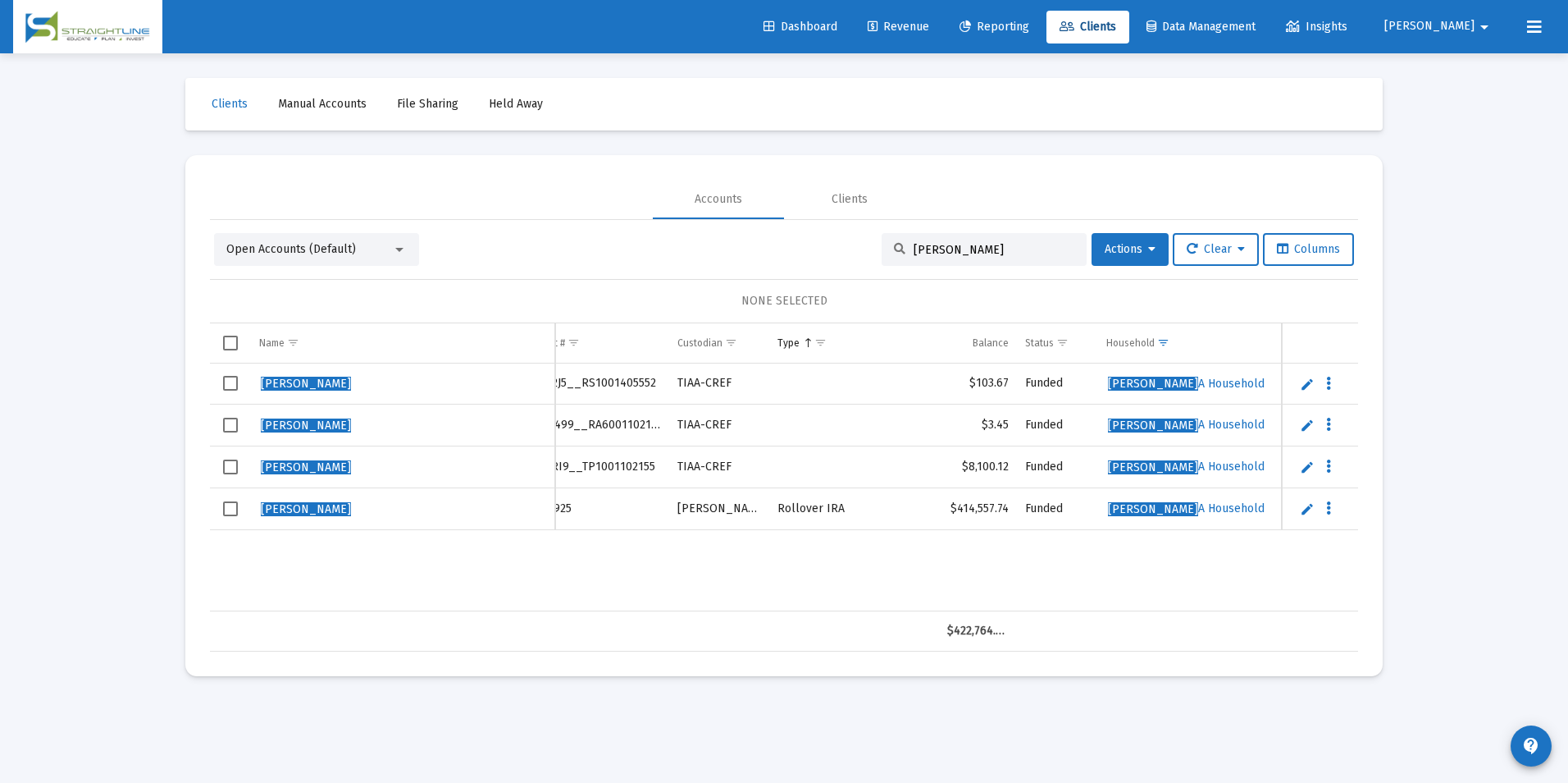
scroll to position [0, 0]
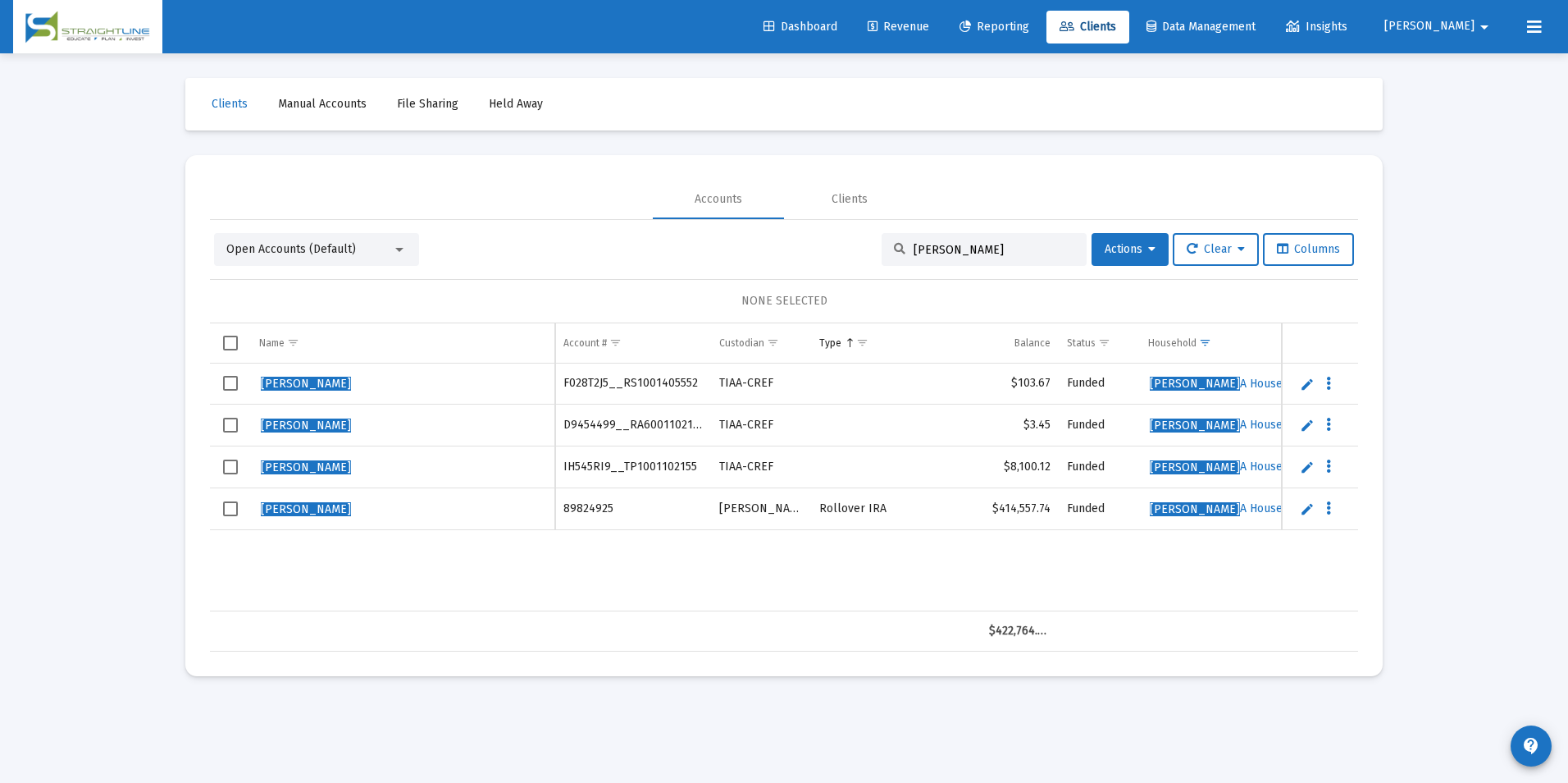
click at [226, 382] on span "Select row" at bounding box center [230, 383] width 15 height 14
click at [225, 418] on span "Select row" at bounding box center [230, 424] width 15 height 14
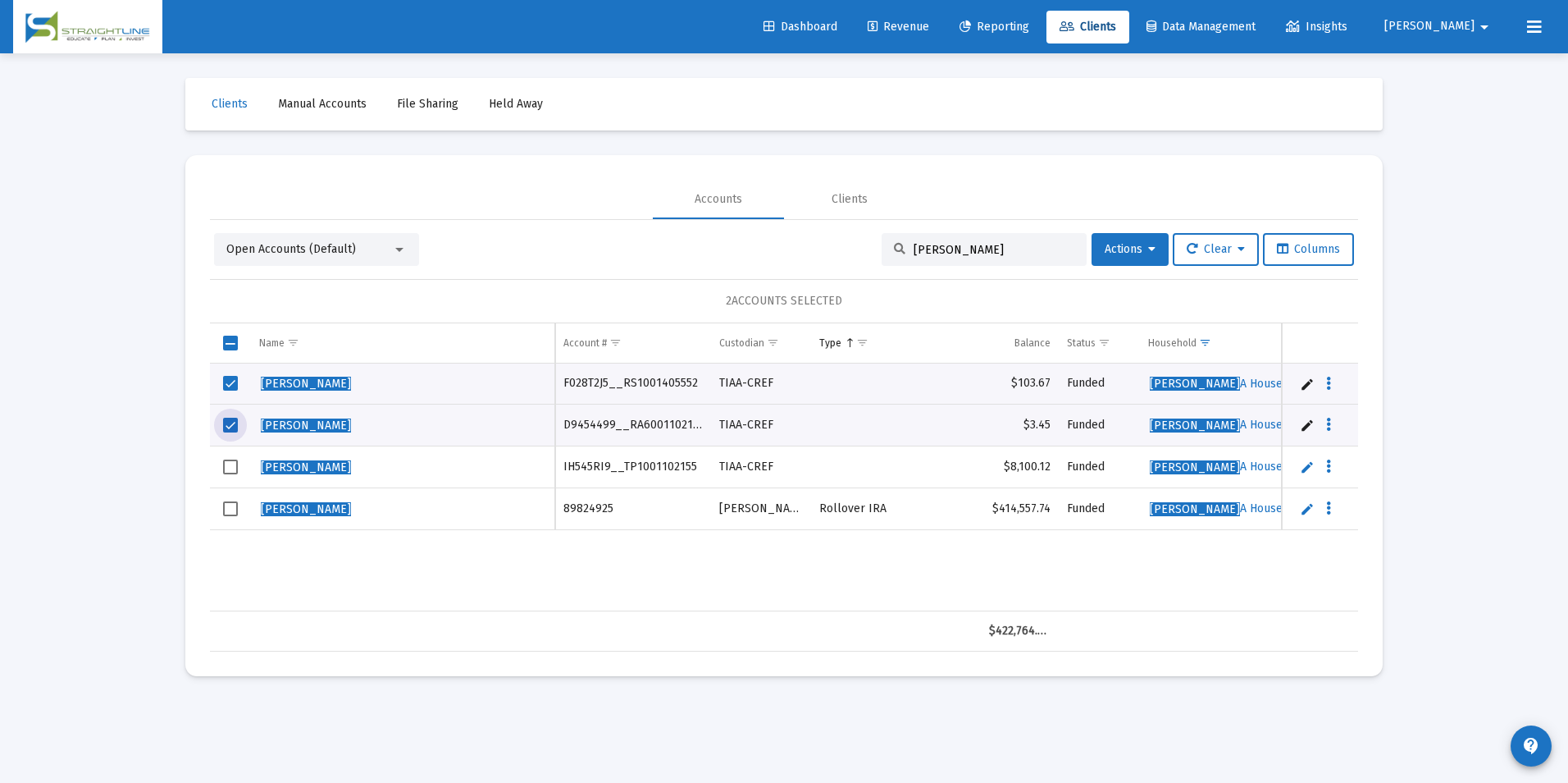
click at [228, 464] on span "Select row" at bounding box center [230, 466] width 15 height 14
click at [230, 463] on span "Select row" at bounding box center [230, 466] width 15 height 14
click at [1094, 231] on div "Open Accounts (Default) Martin, Jessica Actions Clear Columns 2 ACCOUNTS SELECT…" at bounding box center [784, 435] width 1148 height 431
click at [1105, 252] on span "Actions" at bounding box center [1130, 248] width 51 height 14
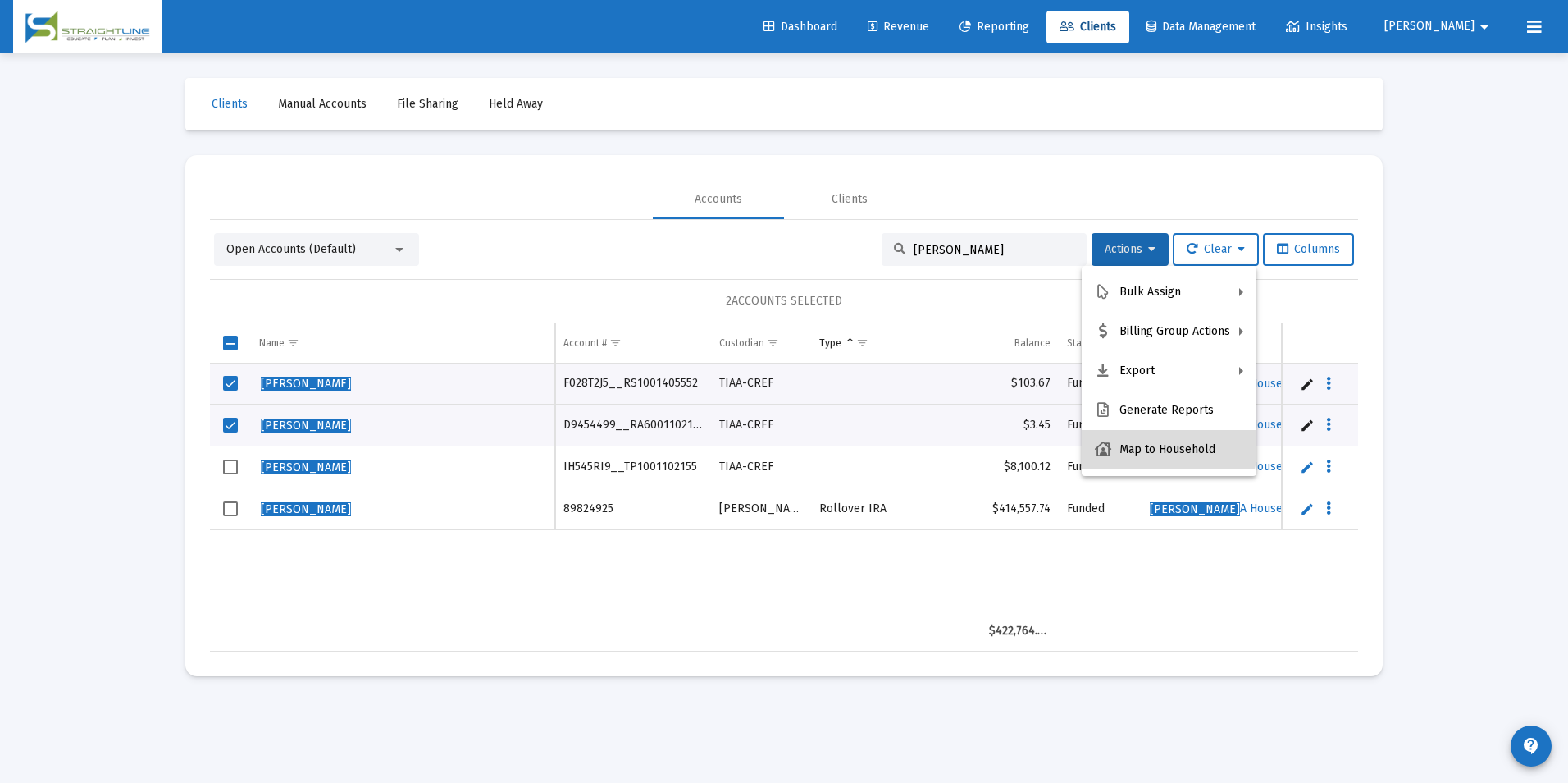
click at [1130, 440] on button "Map to Household" at bounding box center [1169, 450] width 175 height 40
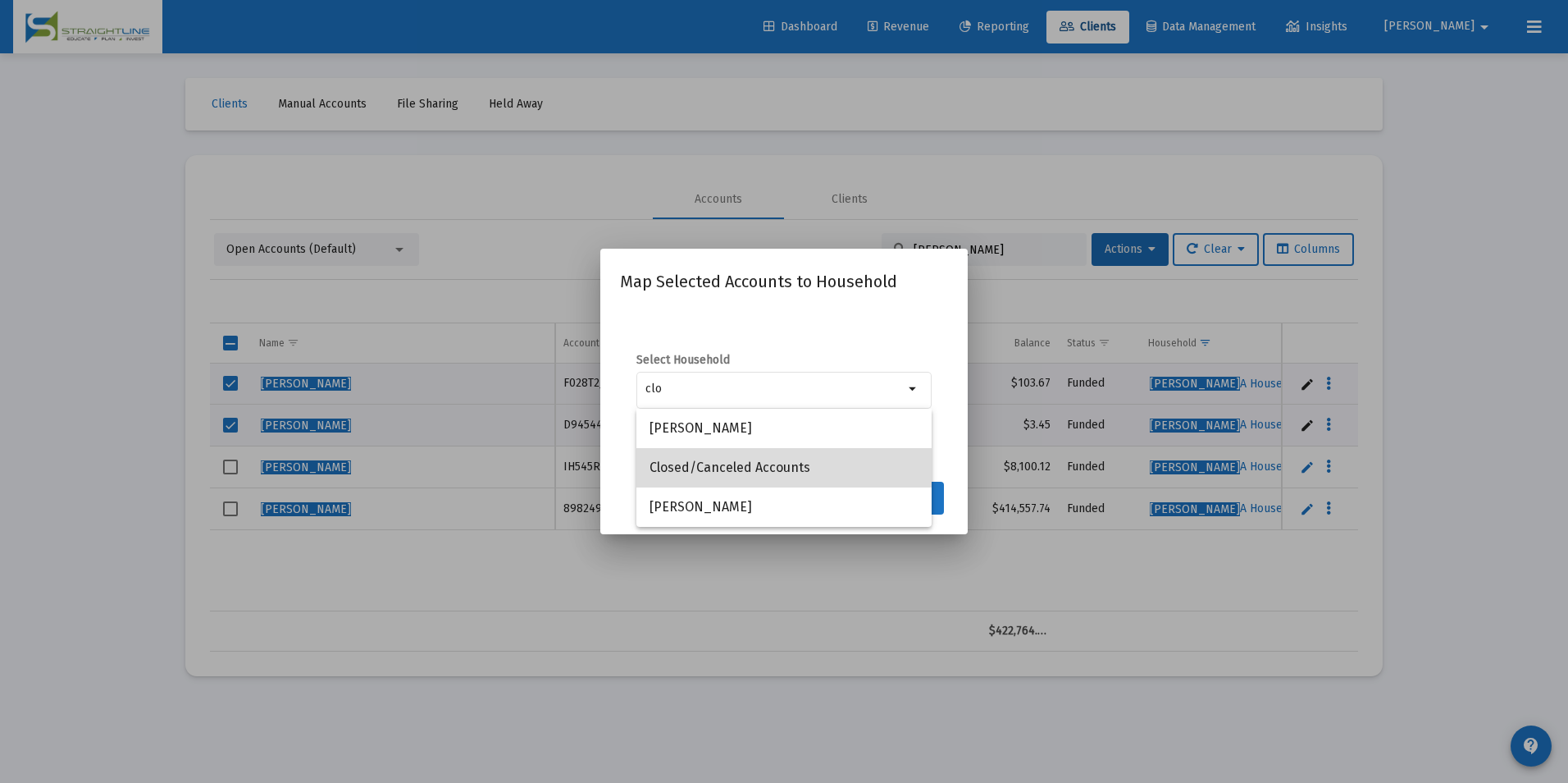
click at [758, 457] on span "Closed/Canceled Accounts" at bounding box center [784, 467] width 269 height 40
type input "Closed/Canceled Accounts"
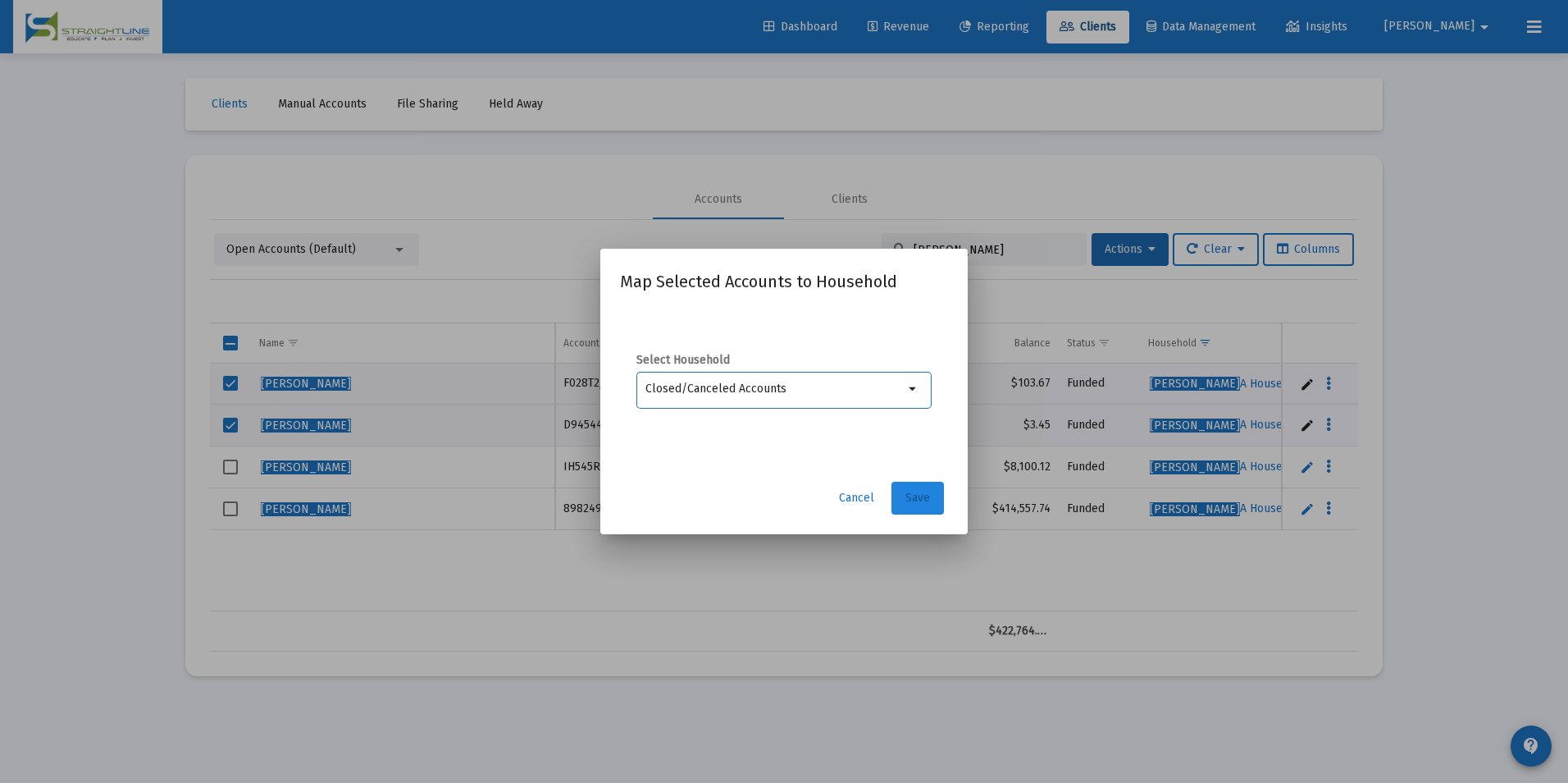
click at [904, 502] on button "Save" at bounding box center [917, 498] width 52 height 33
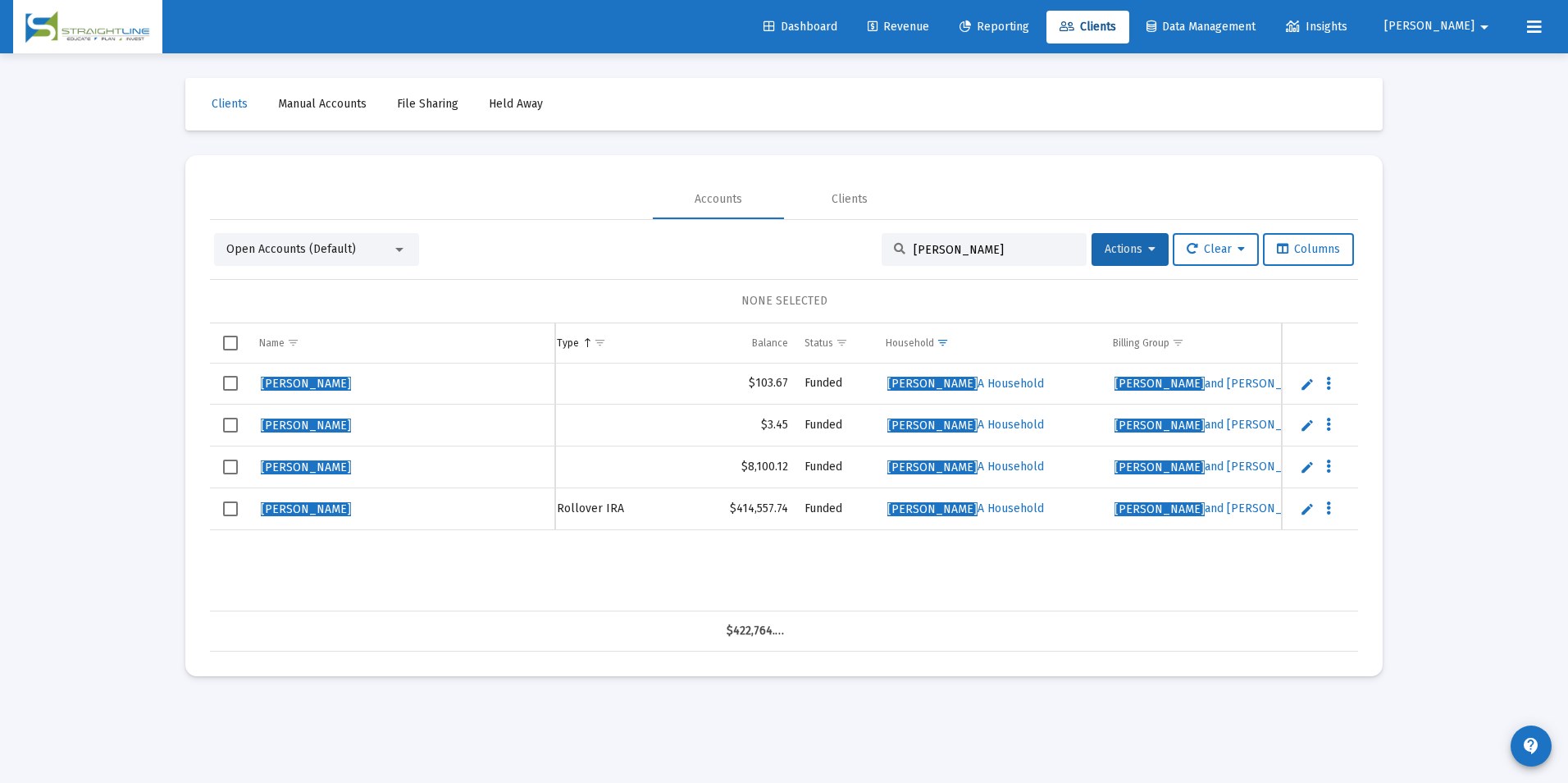
scroll to position [0, 265]
click at [235, 382] on span "Select row" at bounding box center [230, 383] width 15 height 14
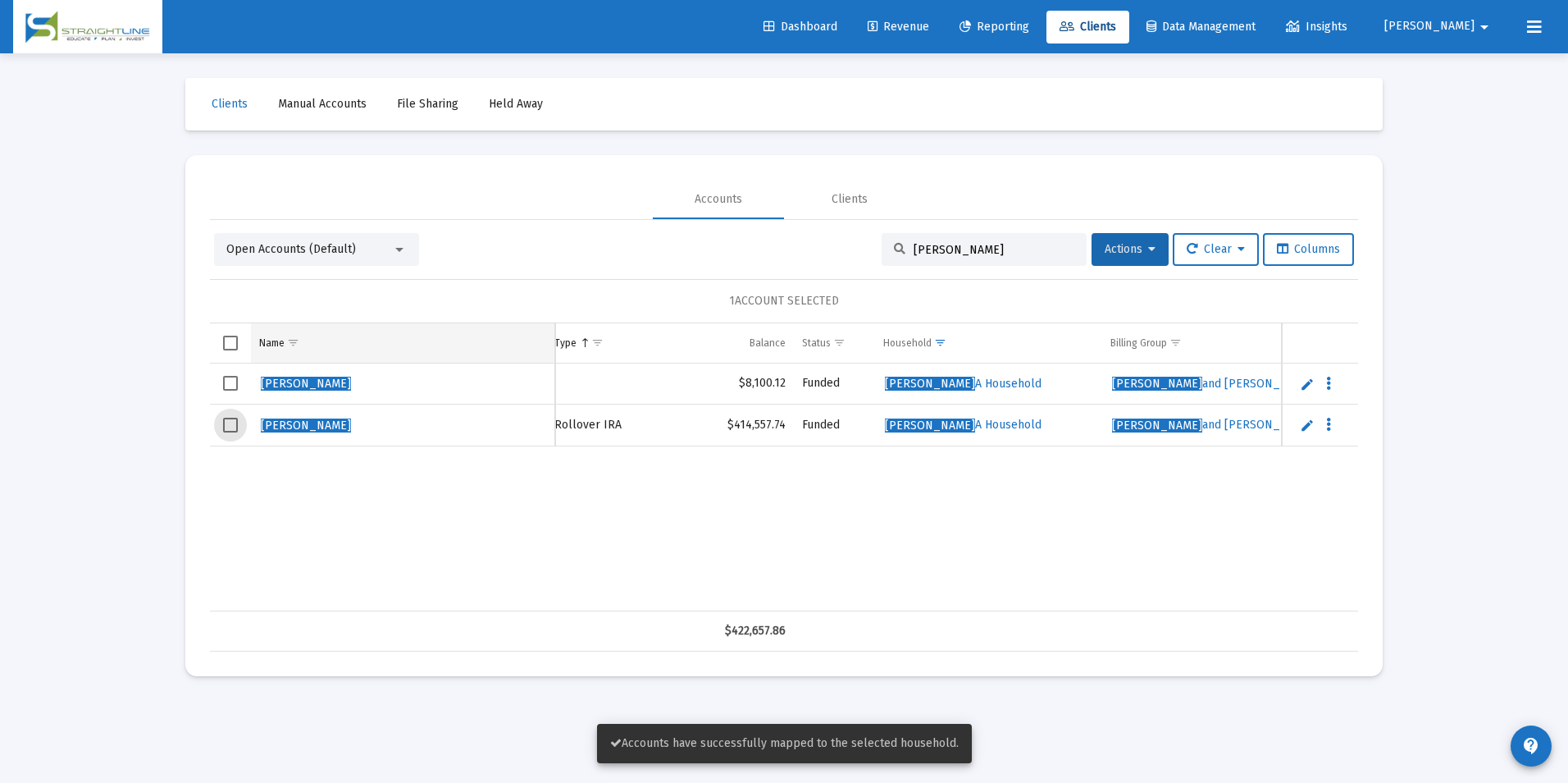
drag, startPoint x: 232, startPoint y: 420, endPoint x: 419, endPoint y: 327, distance: 208.8
click at [394, 333] on div "Name Name Account # Custodian Type Balance Status Household Billing Group Incep…" at bounding box center [784, 486] width 1148 height 328
click at [1006, 252] on input "[PERSON_NAME]" at bounding box center [994, 249] width 160 height 14
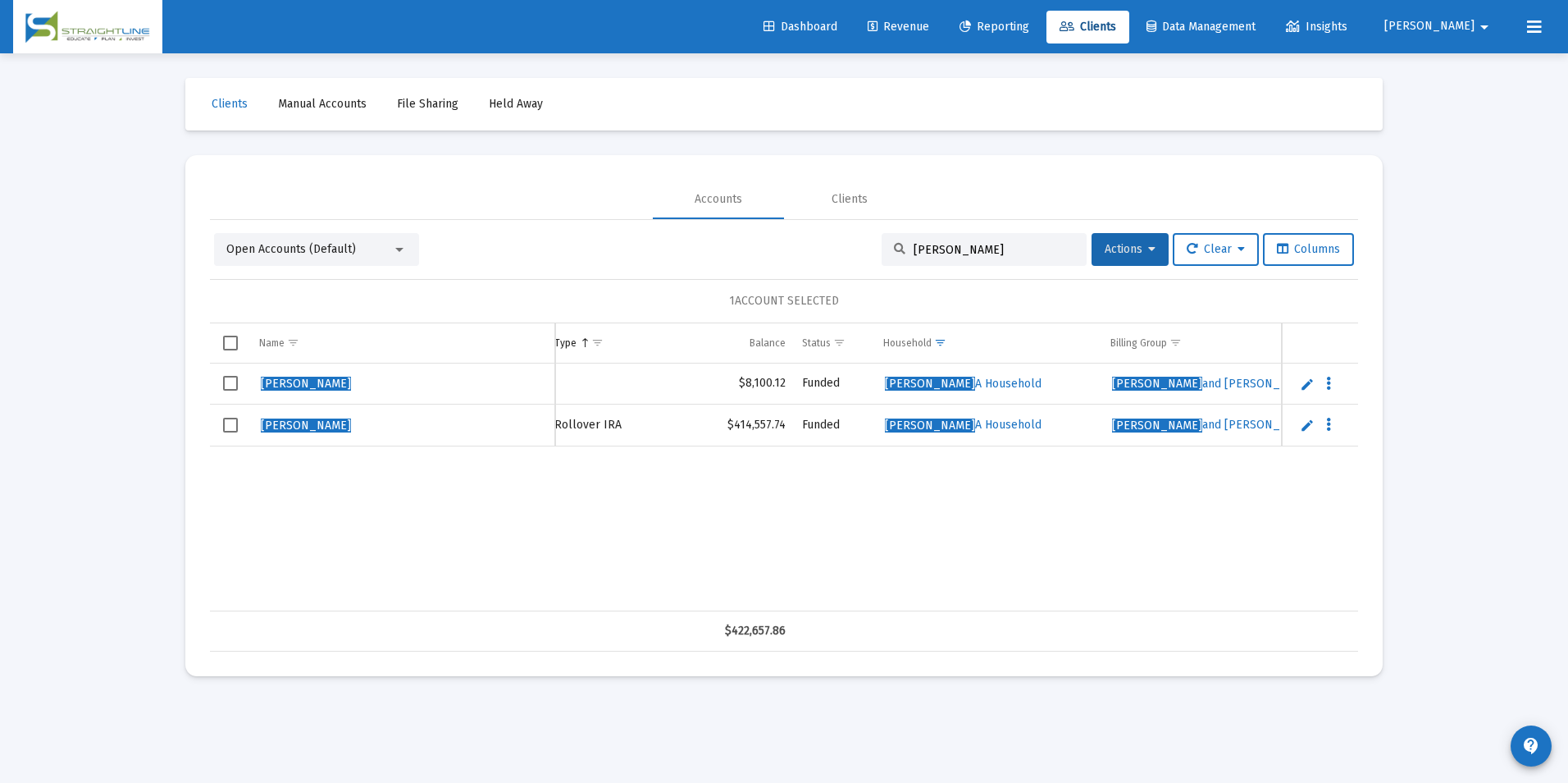
click at [339, 239] on div "Open Accounts (Default)" at bounding box center [316, 249] width 205 height 33
click at [334, 262] on div "Open Accounts (Default)" at bounding box center [316, 249] width 205 height 33
click at [331, 237] on div "Open Accounts (Default)" at bounding box center [316, 249] width 205 height 33
click at [321, 255] on span "Open Accounts (Default)" at bounding box center [291, 248] width 130 height 14
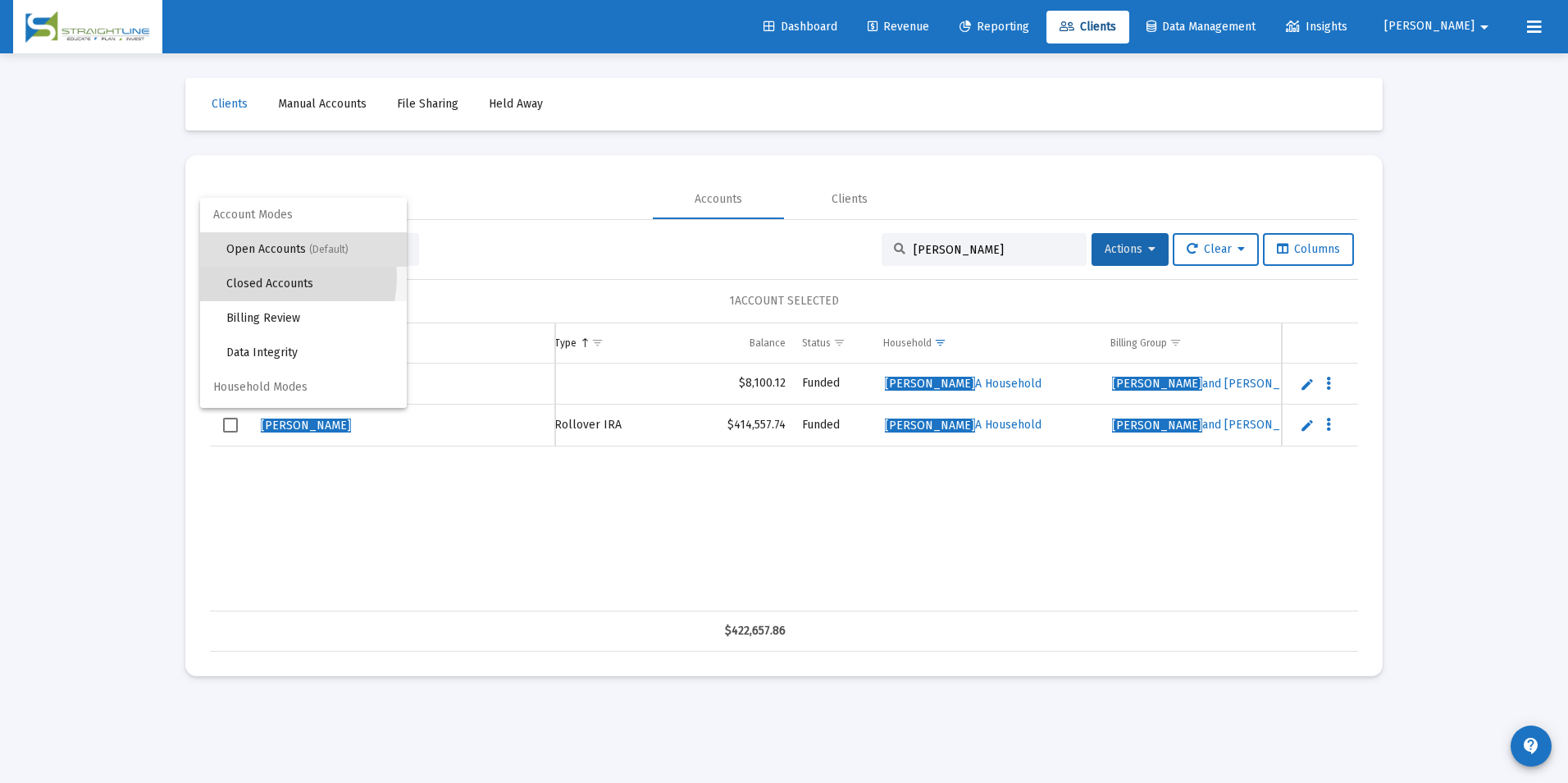
click at [279, 277] on span "Closed Accounts" at bounding box center [309, 284] width 167 height 35
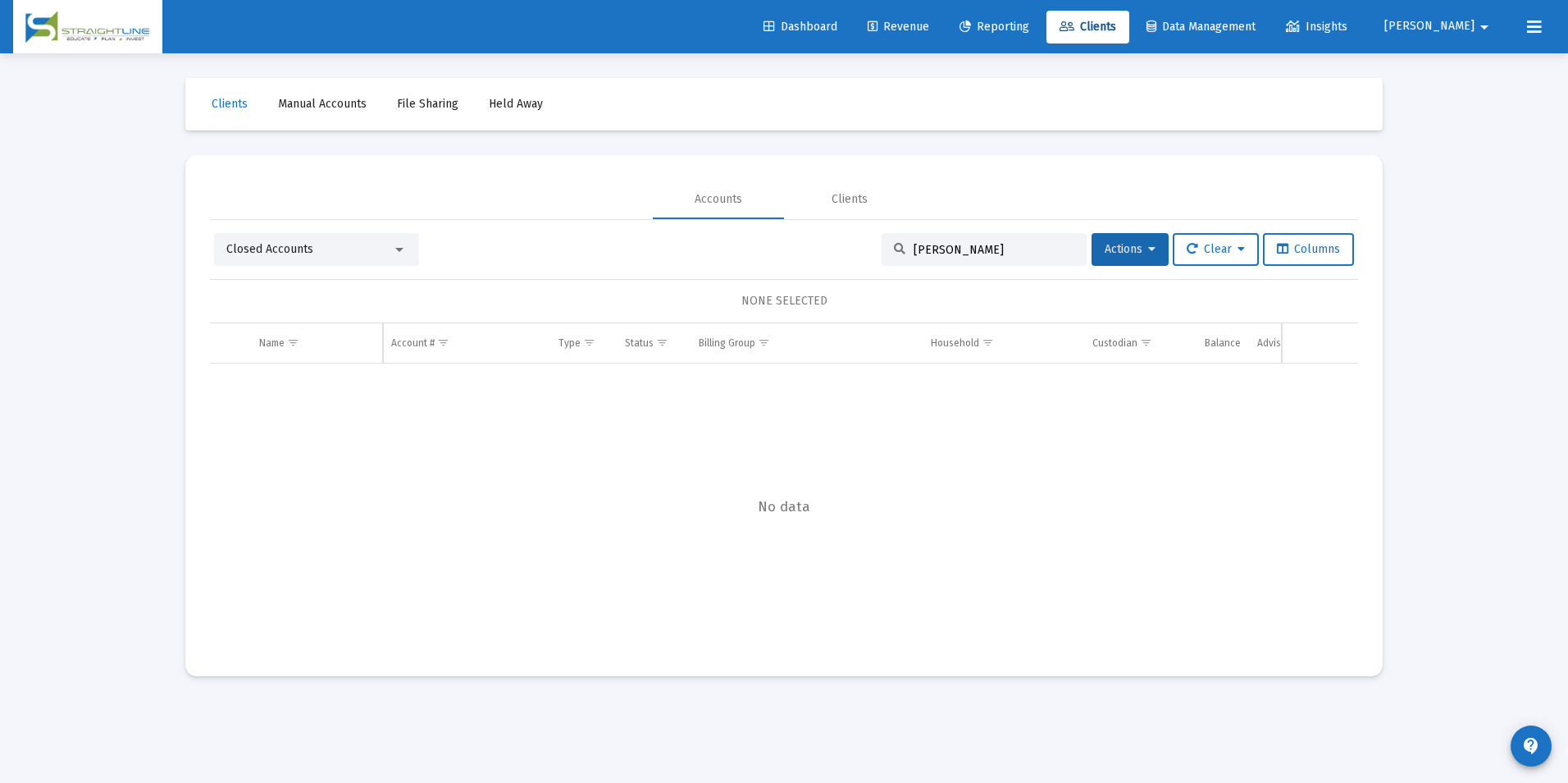
click at [991, 248] on input "[PERSON_NAME]" at bounding box center [994, 249] width 160 height 14
type input "[PERSON_NAME]"
click at [921, 250] on input at bounding box center [994, 249] width 160 height 14
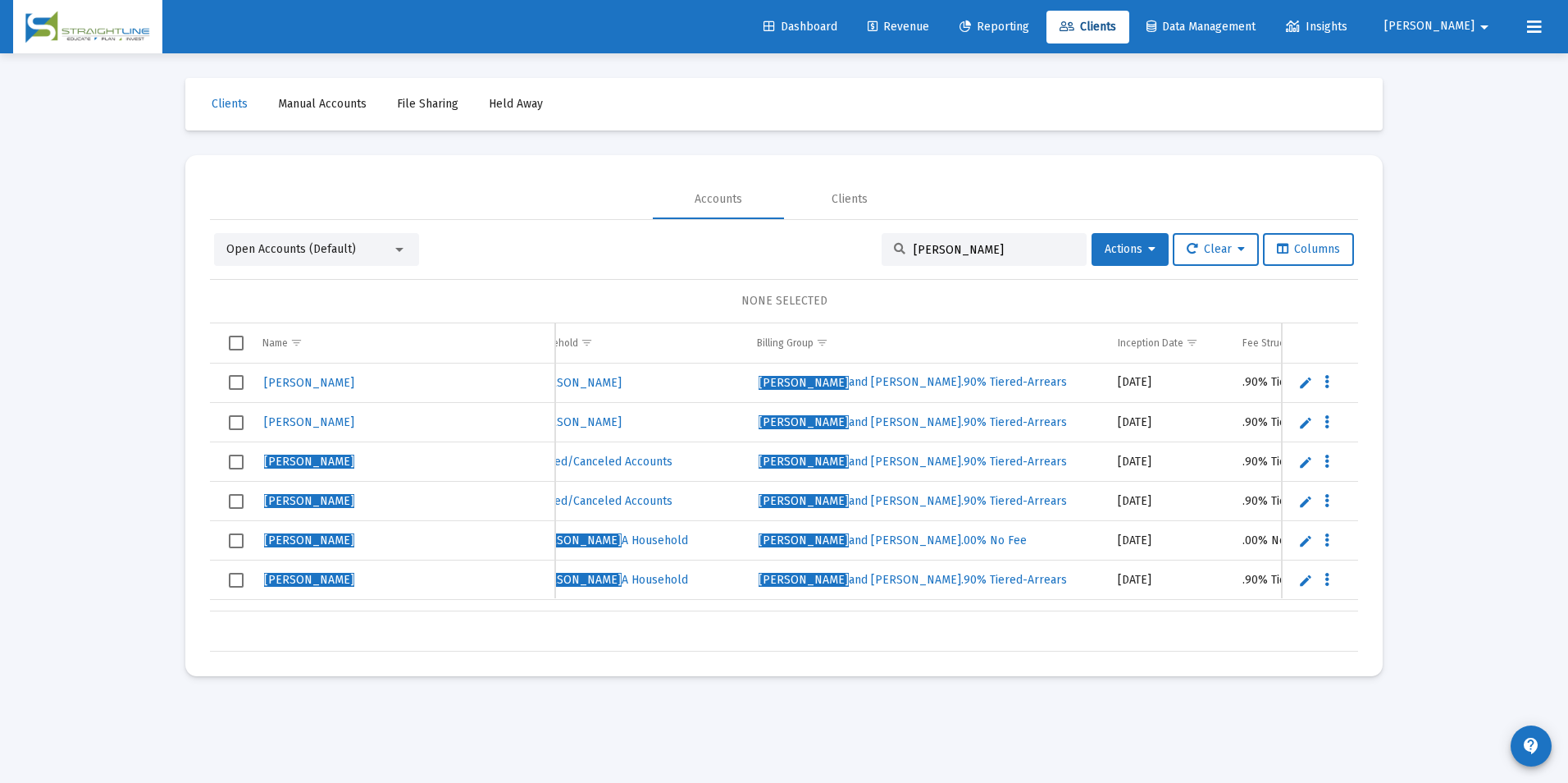
type input "[PERSON_NAME]"
click at [230, 461] on span "Select row" at bounding box center [236, 461] width 15 height 14
click at [226, 497] on td "Data grid" at bounding box center [230, 501] width 41 height 40
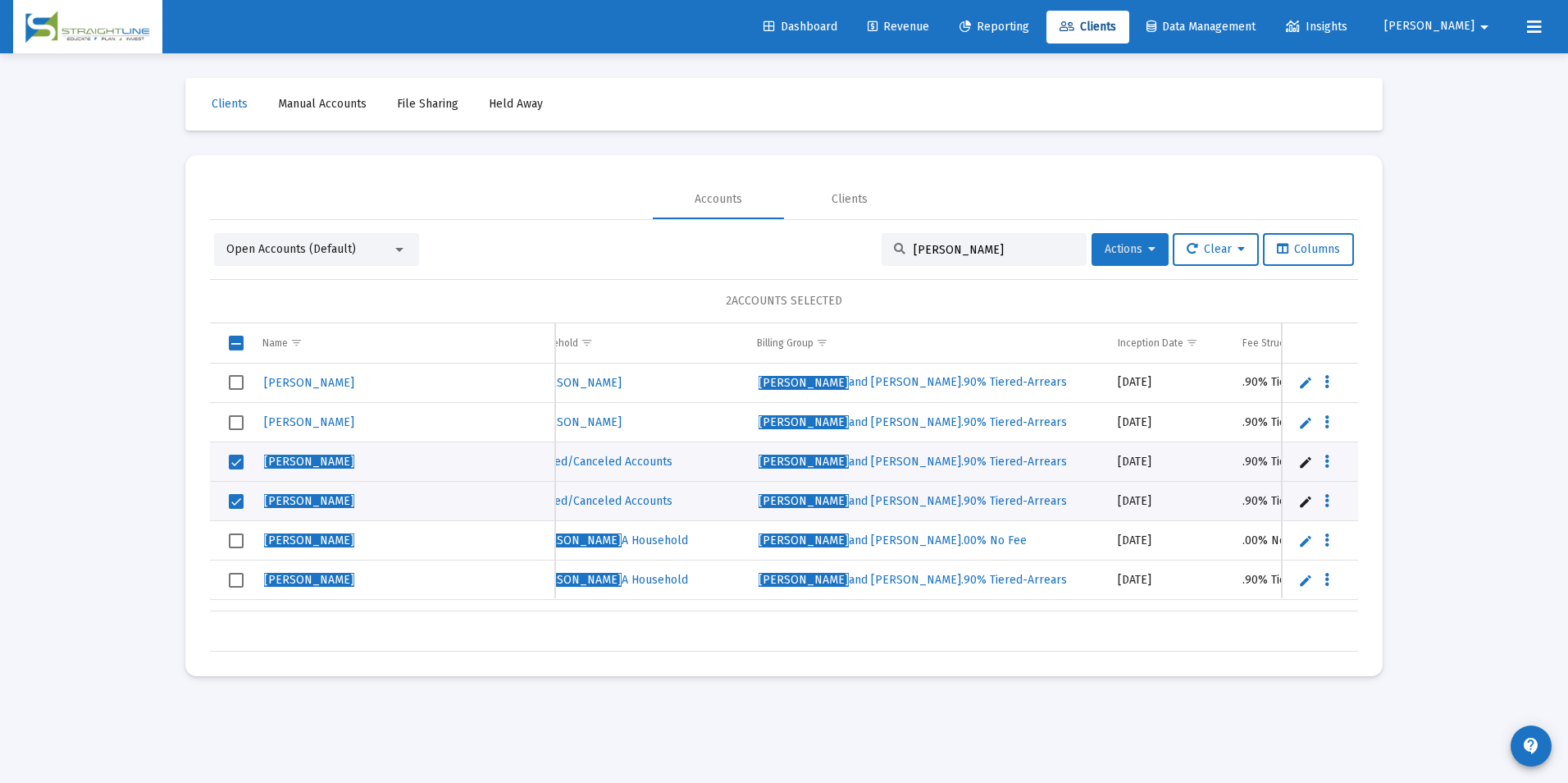
click at [1108, 243] on span "Actions" at bounding box center [1130, 248] width 51 height 14
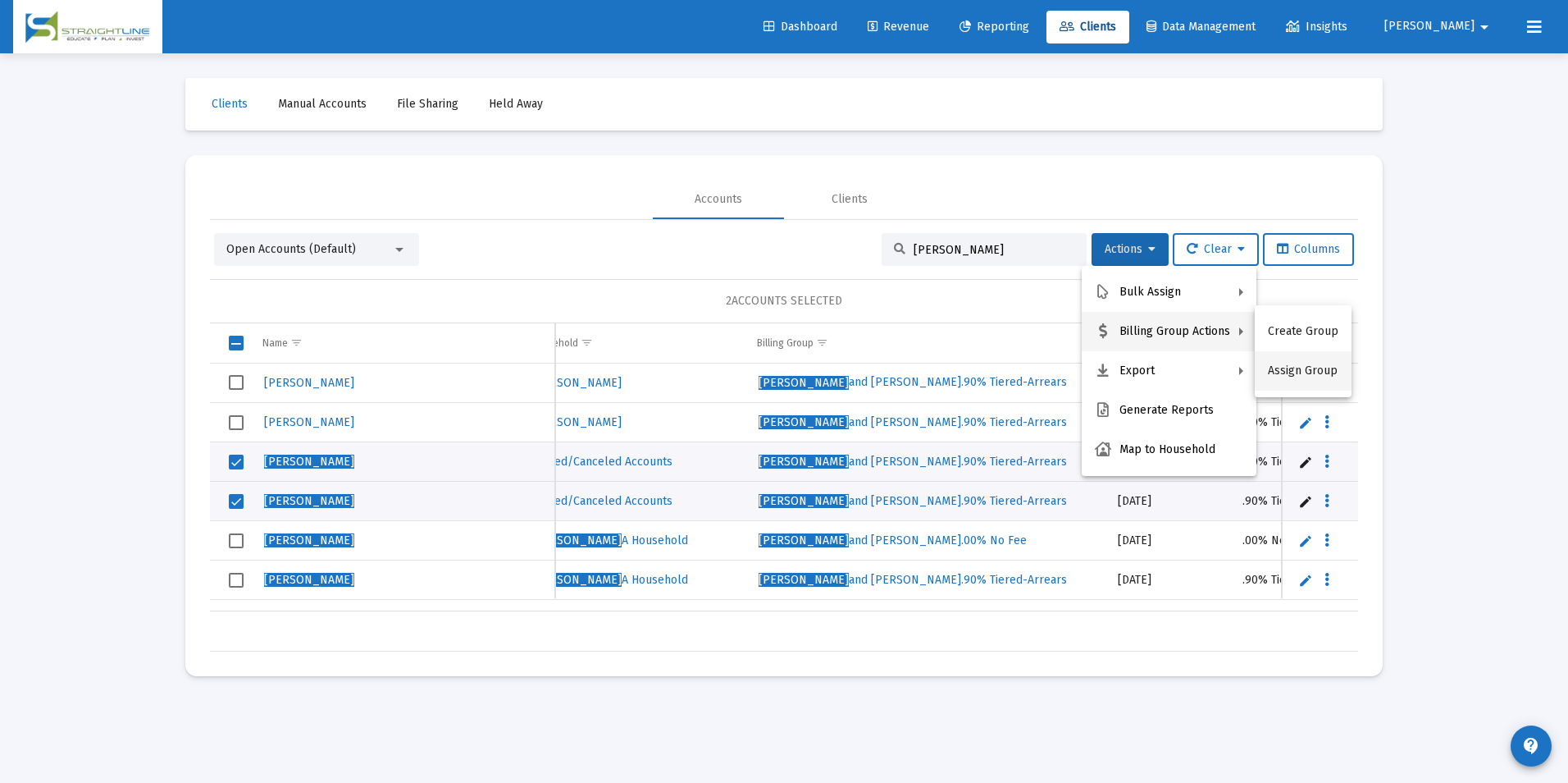
click at [1287, 376] on button "Assign Group" at bounding box center [1303, 370] width 97 height 40
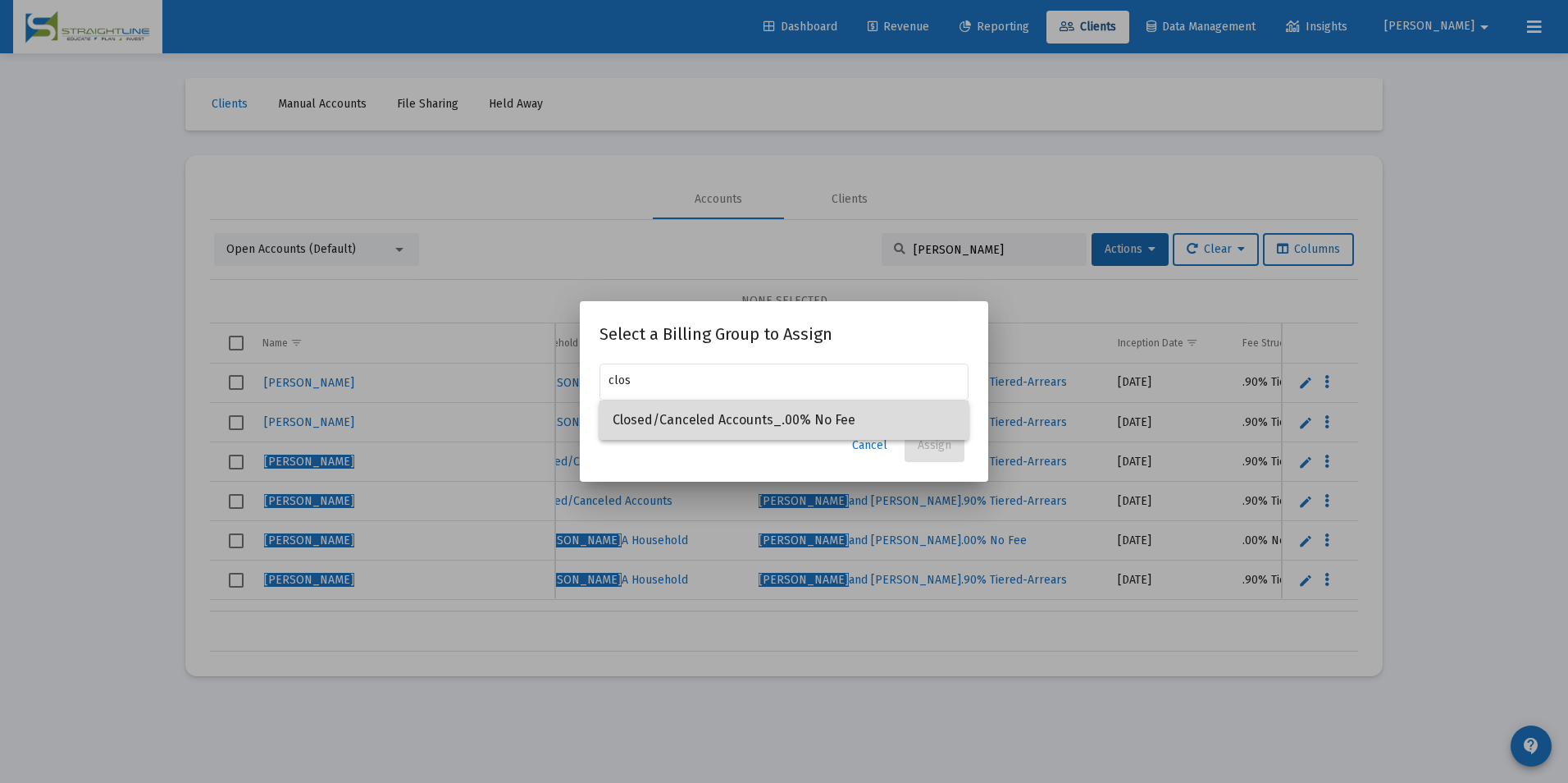
click at [862, 415] on span "Closed/Canceled Accounts_.00% No Fee" at bounding box center [784, 420] width 343 height 40
type input "Closed/Canceled Accounts_.00% No Fee"
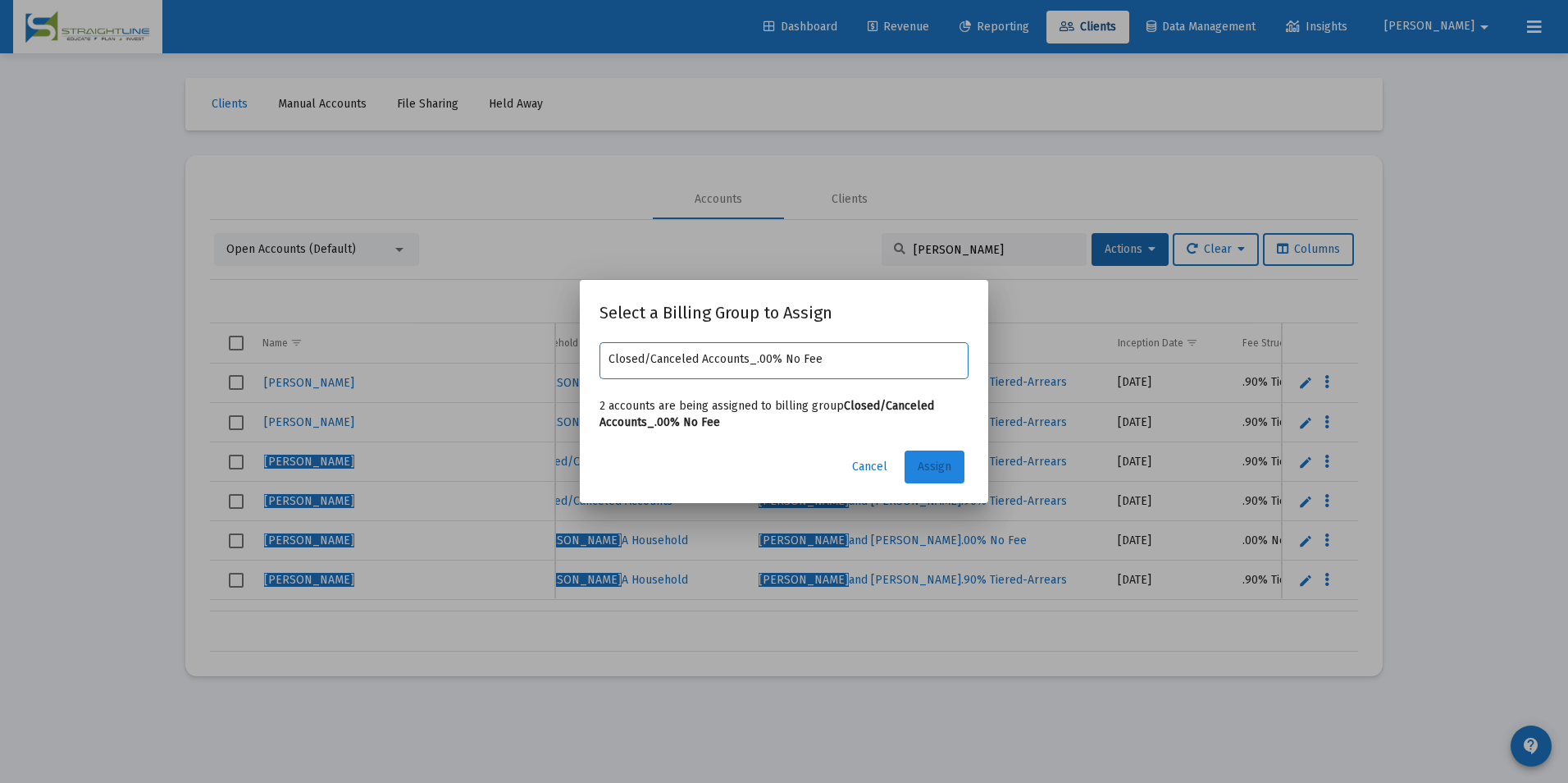
click at [944, 473] on span "Assign" at bounding box center [935, 466] width 34 height 14
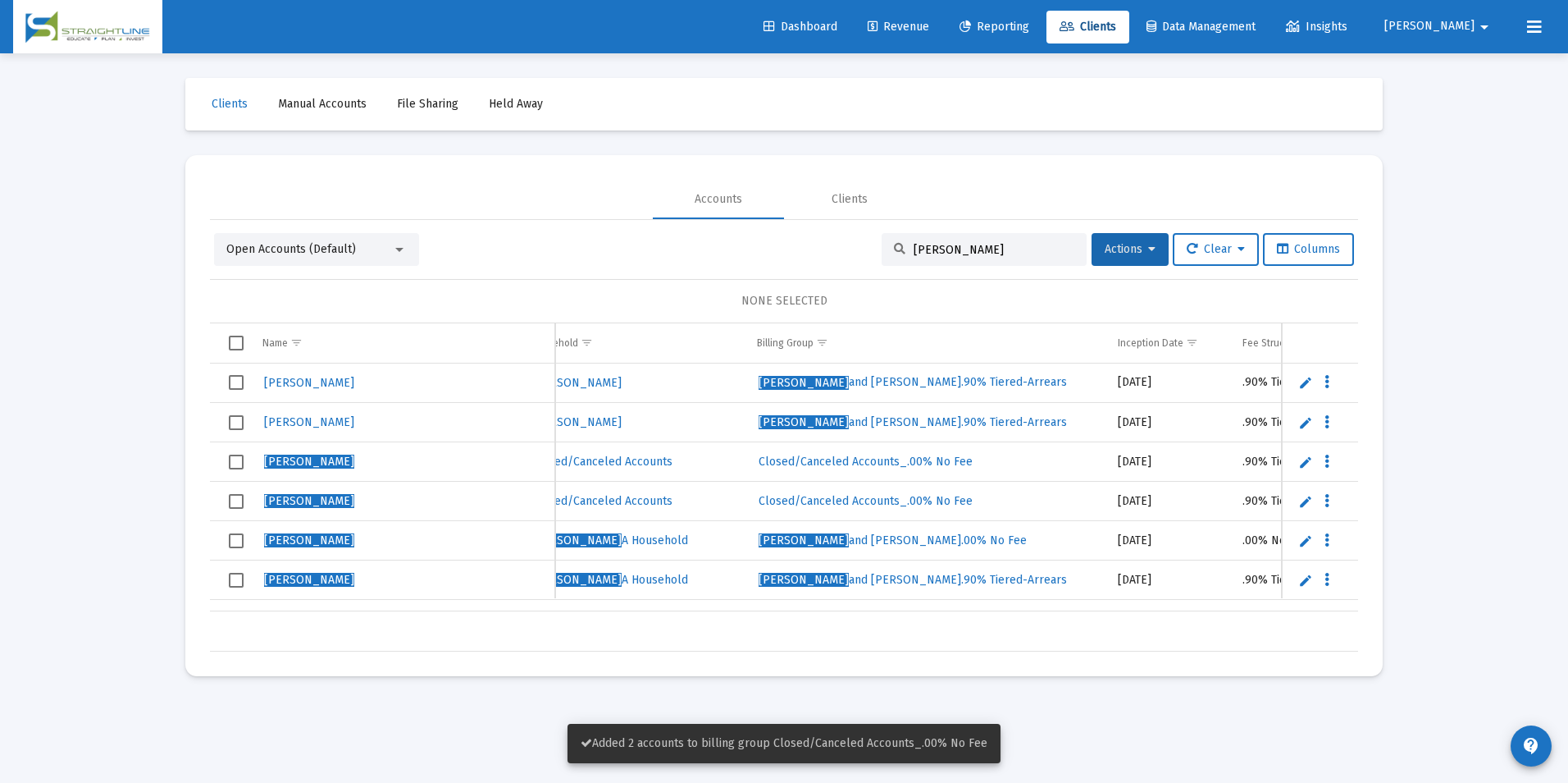
click at [231, 459] on span "Select row" at bounding box center [236, 461] width 15 height 14
click at [238, 499] on span "Select row" at bounding box center [236, 501] width 15 height 14
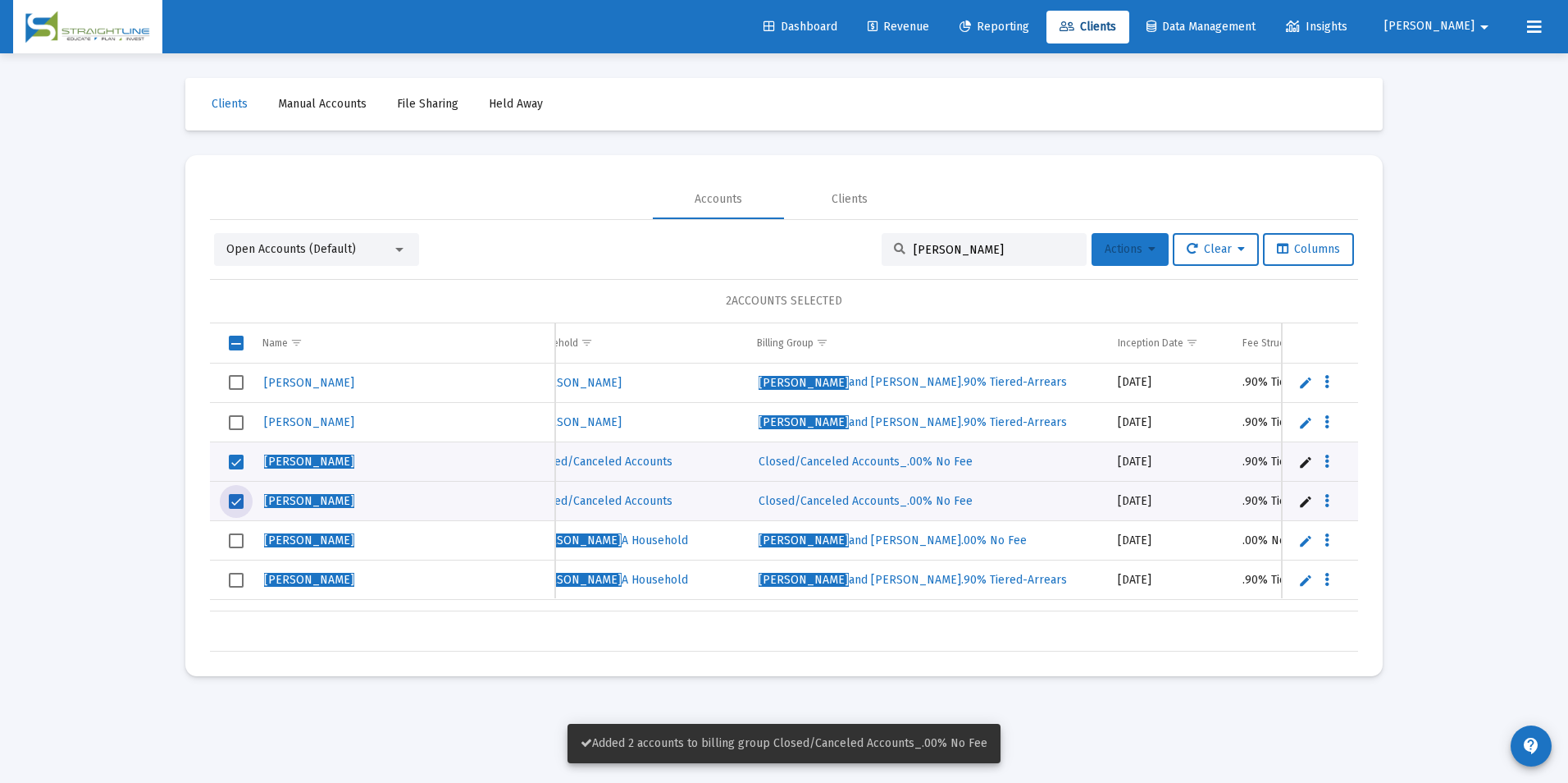
click at [1125, 253] on span "Actions" at bounding box center [1130, 248] width 51 height 14
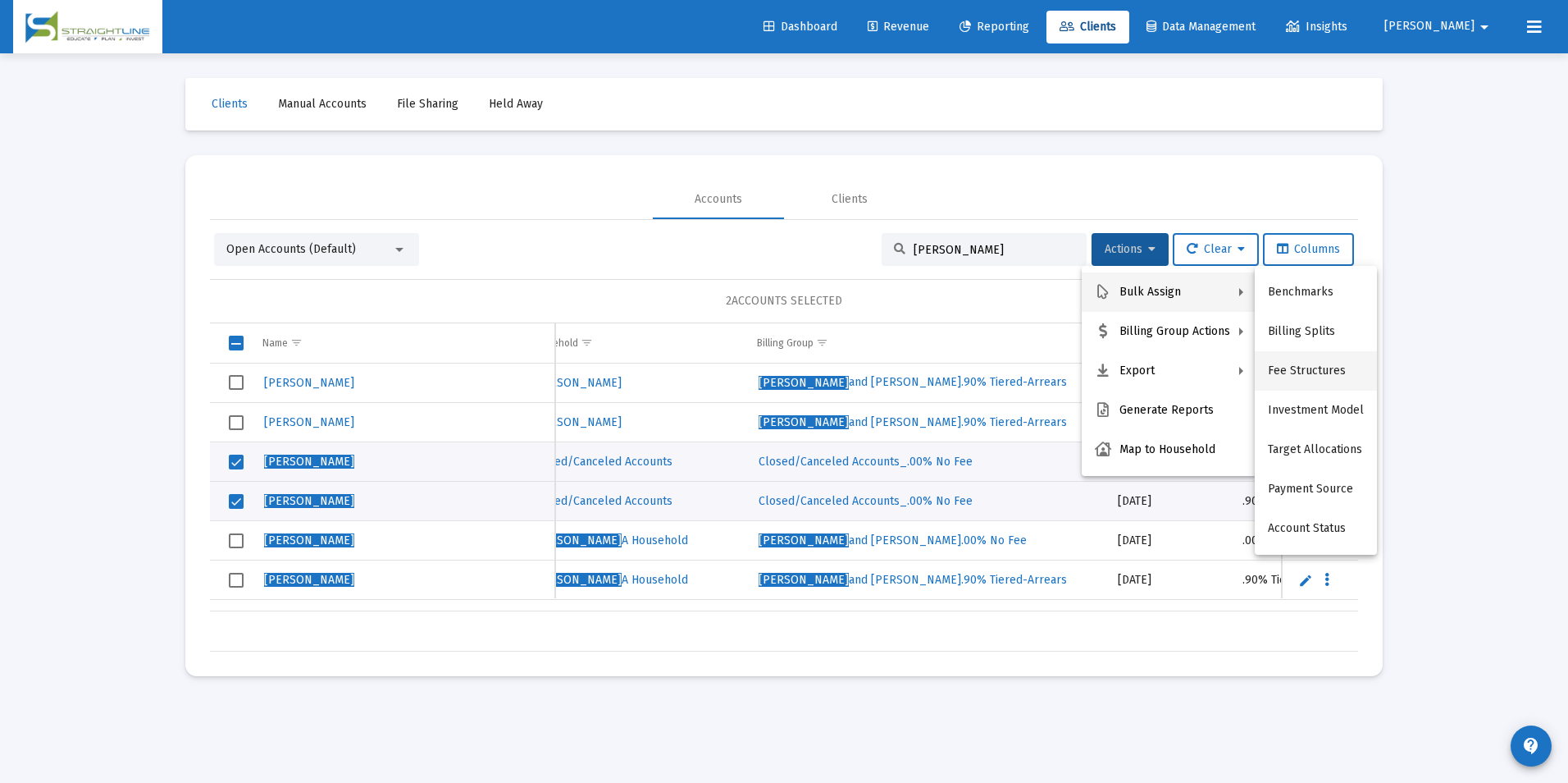
click at [1277, 355] on button "Fee Structures" at bounding box center [1316, 370] width 122 height 40
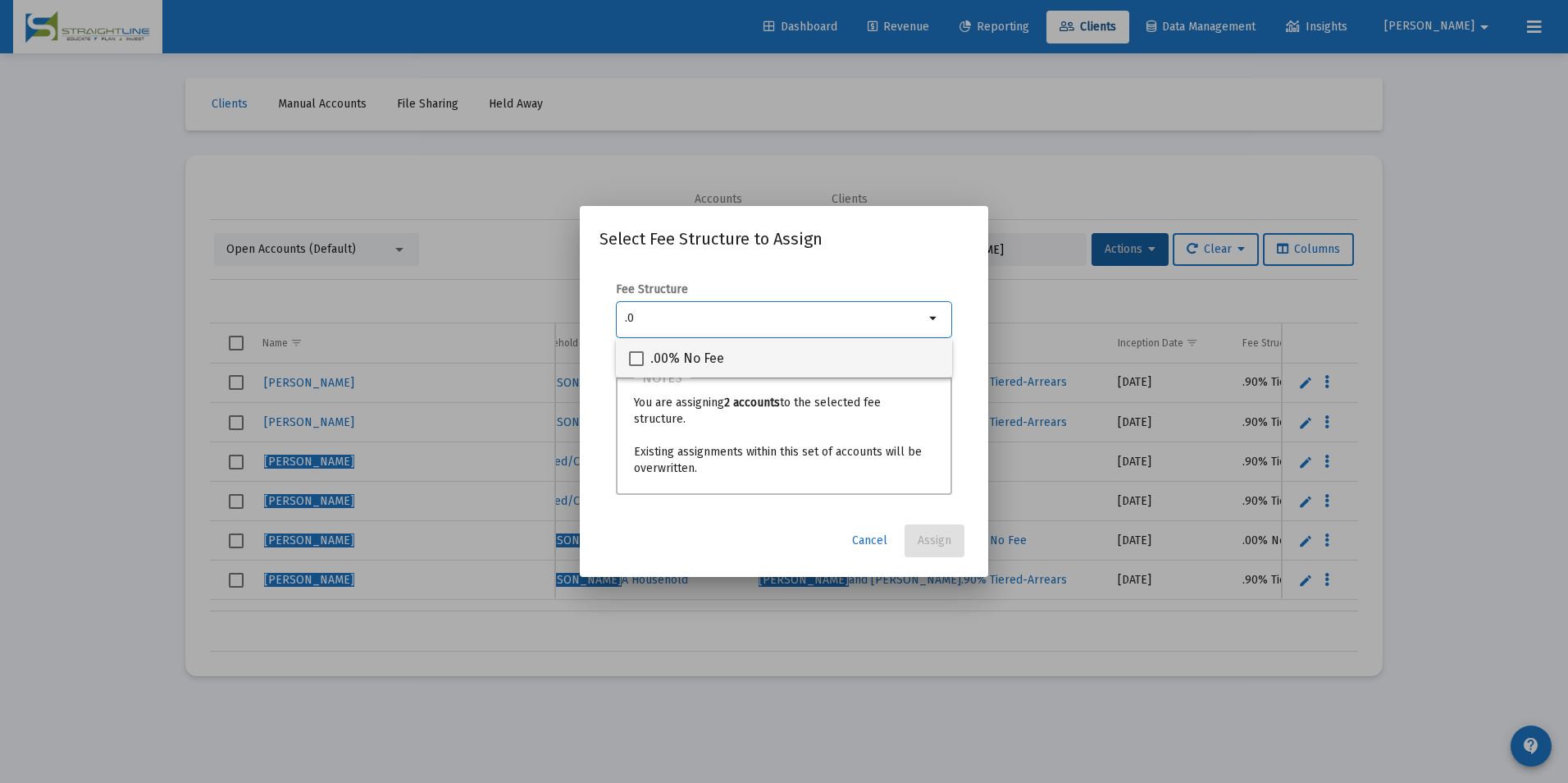
type input ".0"
click at [715, 356] on span ".00% No Fee" at bounding box center [687, 359] width 73 height 19
click at [637, 365] on input ".00% No Fee" at bounding box center [636, 365] width 1 height 1
checkbox input "true"
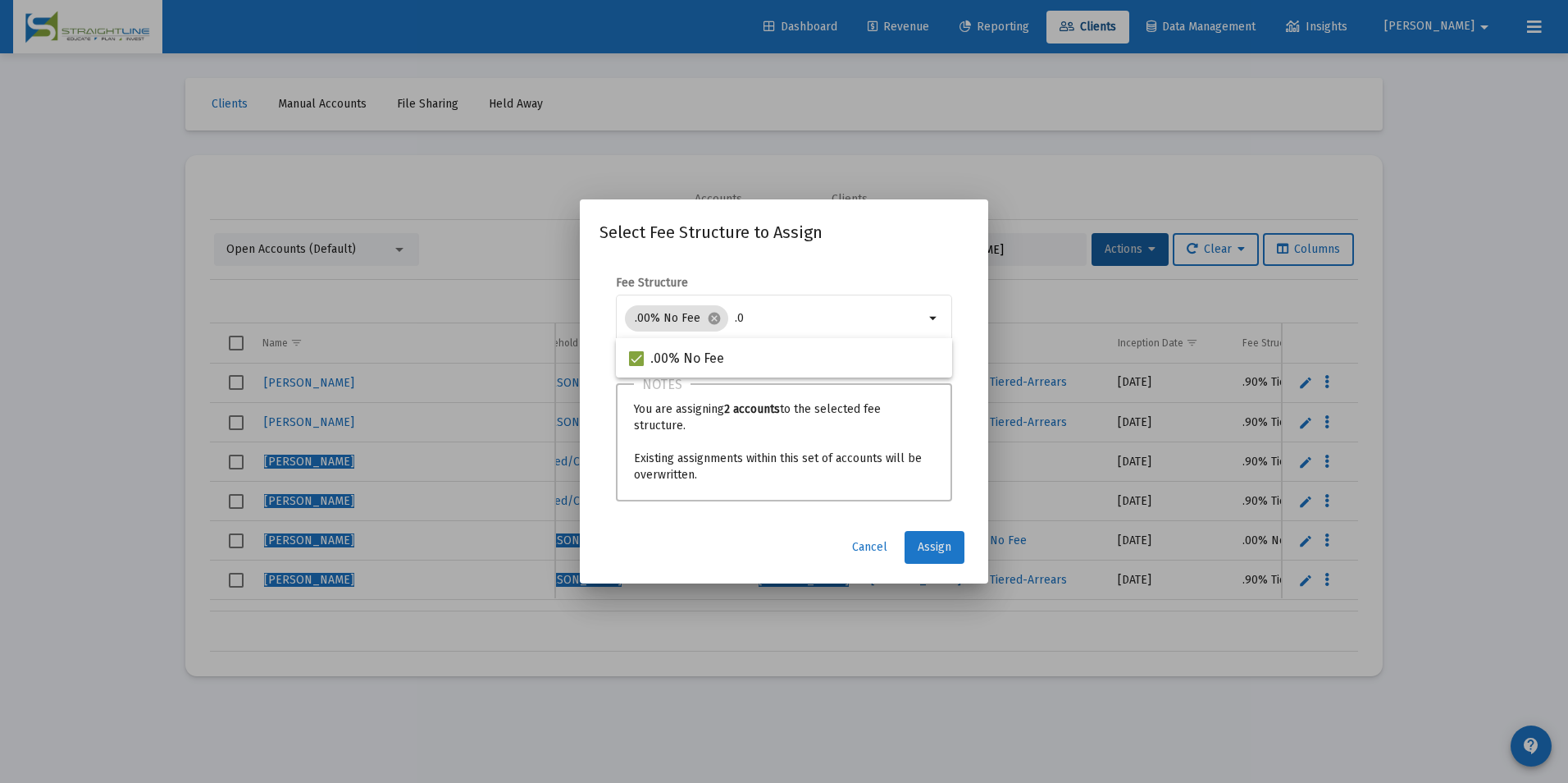
click at [933, 555] on button "Assign" at bounding box center [935, 547] width 60 height 33
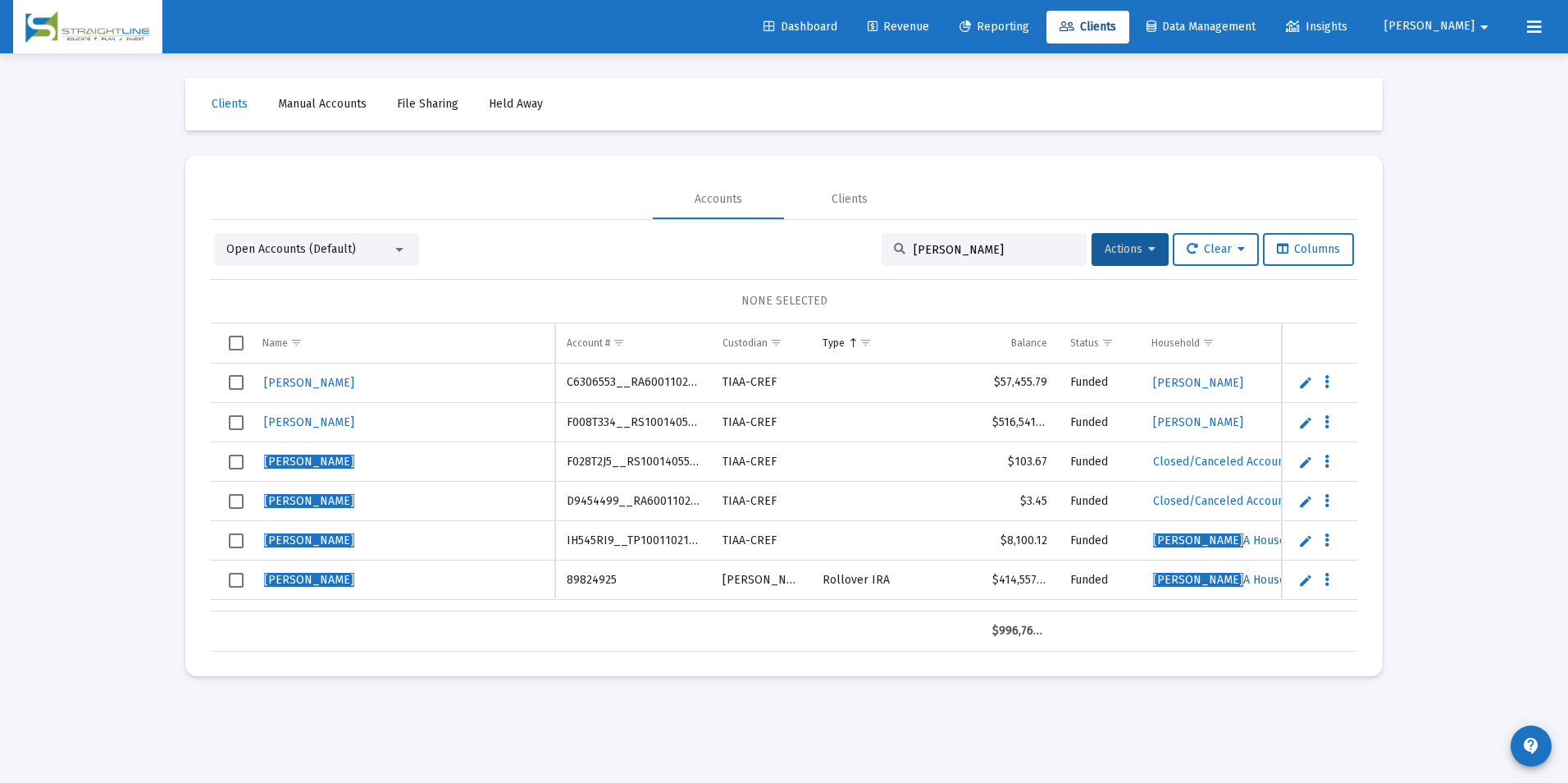
click at [642, 458] on td "F028T2J5__RS1001405552" at bounding box center [632, 461] width 156 height 40
copy td "F028T2J5__RS1001405552"
click at [587, 495] on td "D9454499__RA6001102155" at bounding box center [632, 501] width 156 height 40
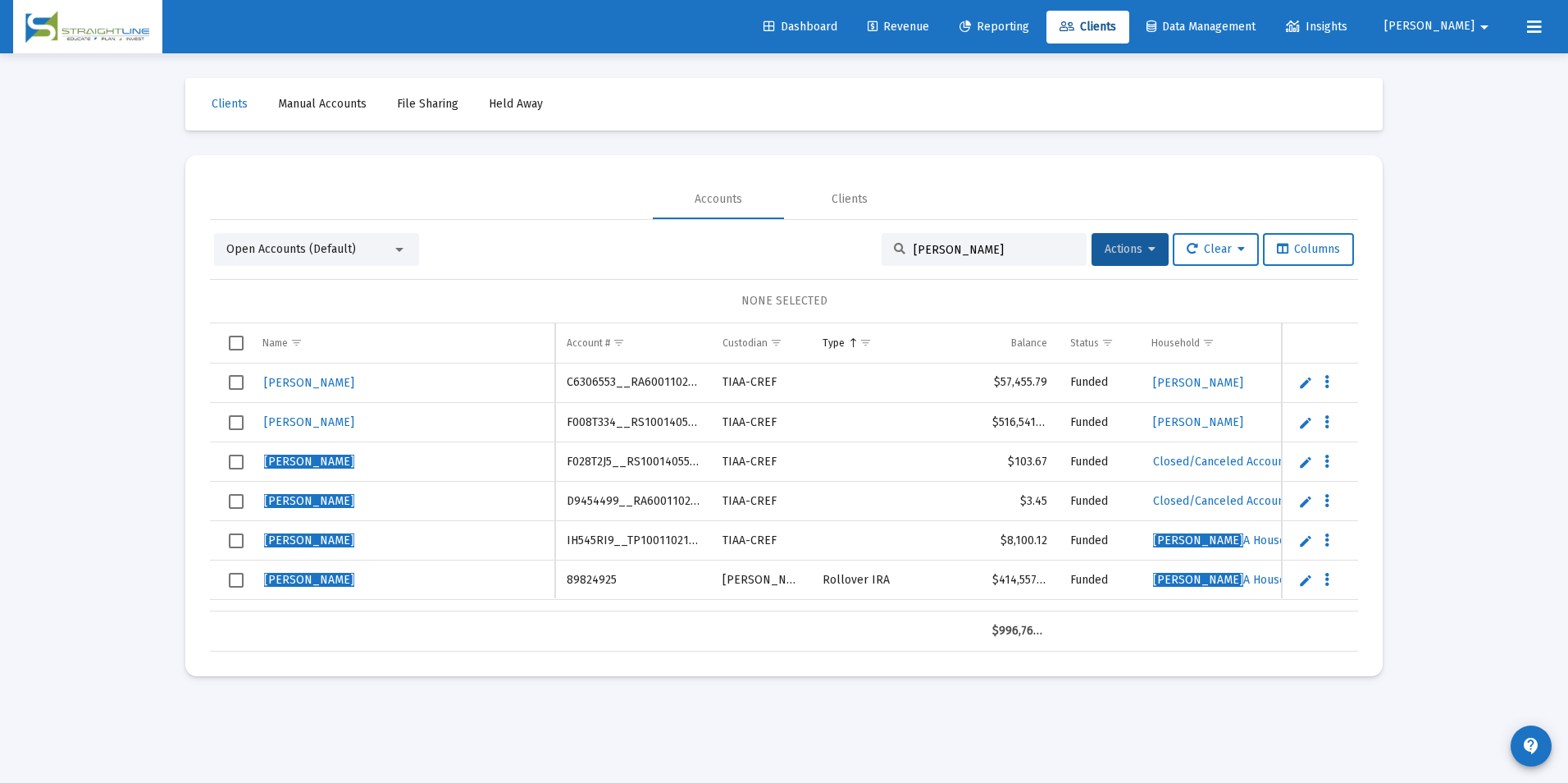
copy td "D9454499__RA6001102155"
click at [929, 24] on span "Revenue" at bounding box center [899, 26] width 62 height 14
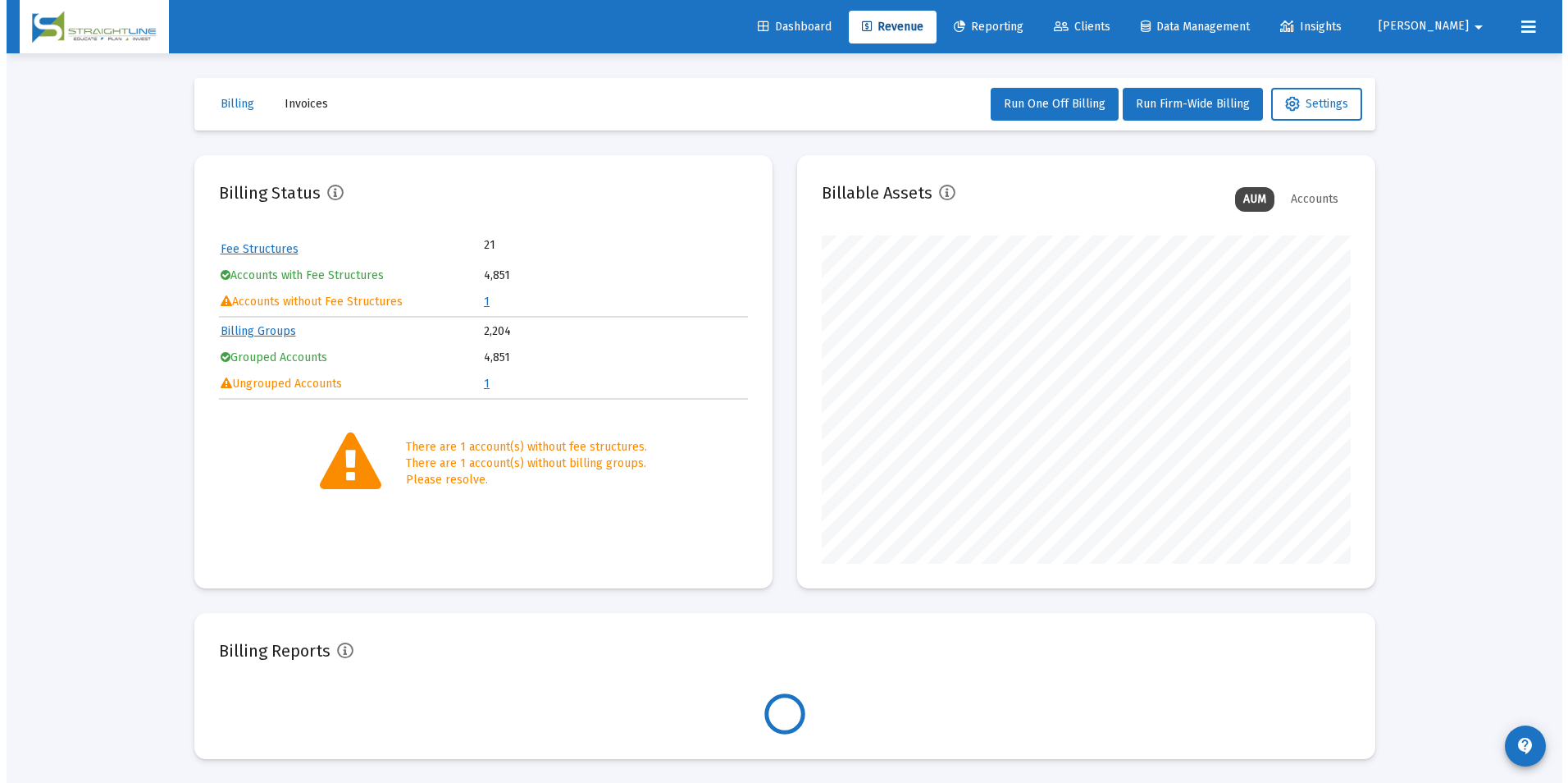
scroll to position [328, 529]
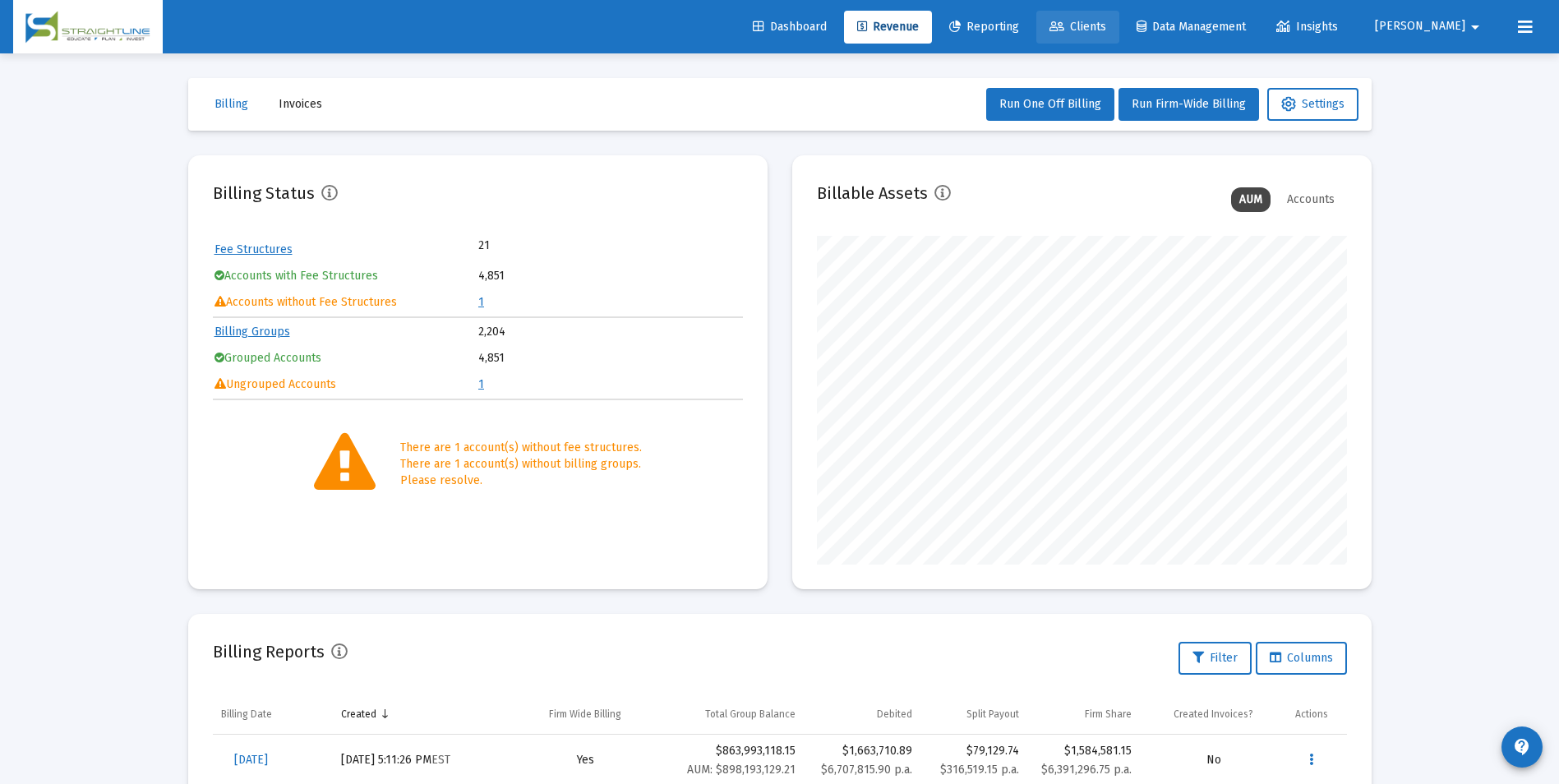
click at [1106, 32] on span "Clients" at bounding box center [1078, 26] width 57 height 14
